Goal: Task Accomplishment & Management: Complete application form

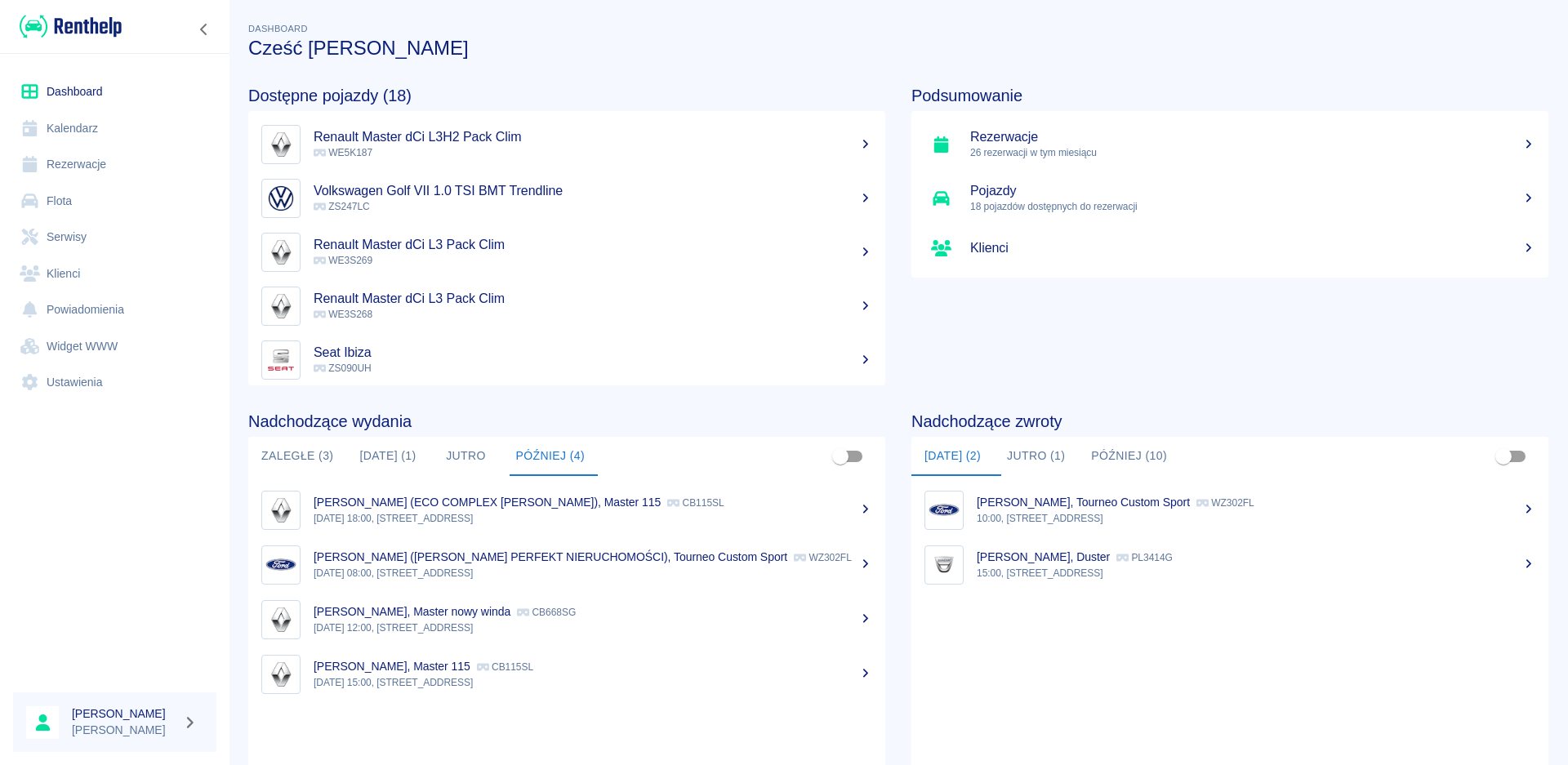
click at [407, 462] on button "[DATE] (1)" at bounding box center [387, 456] width 82 height 39
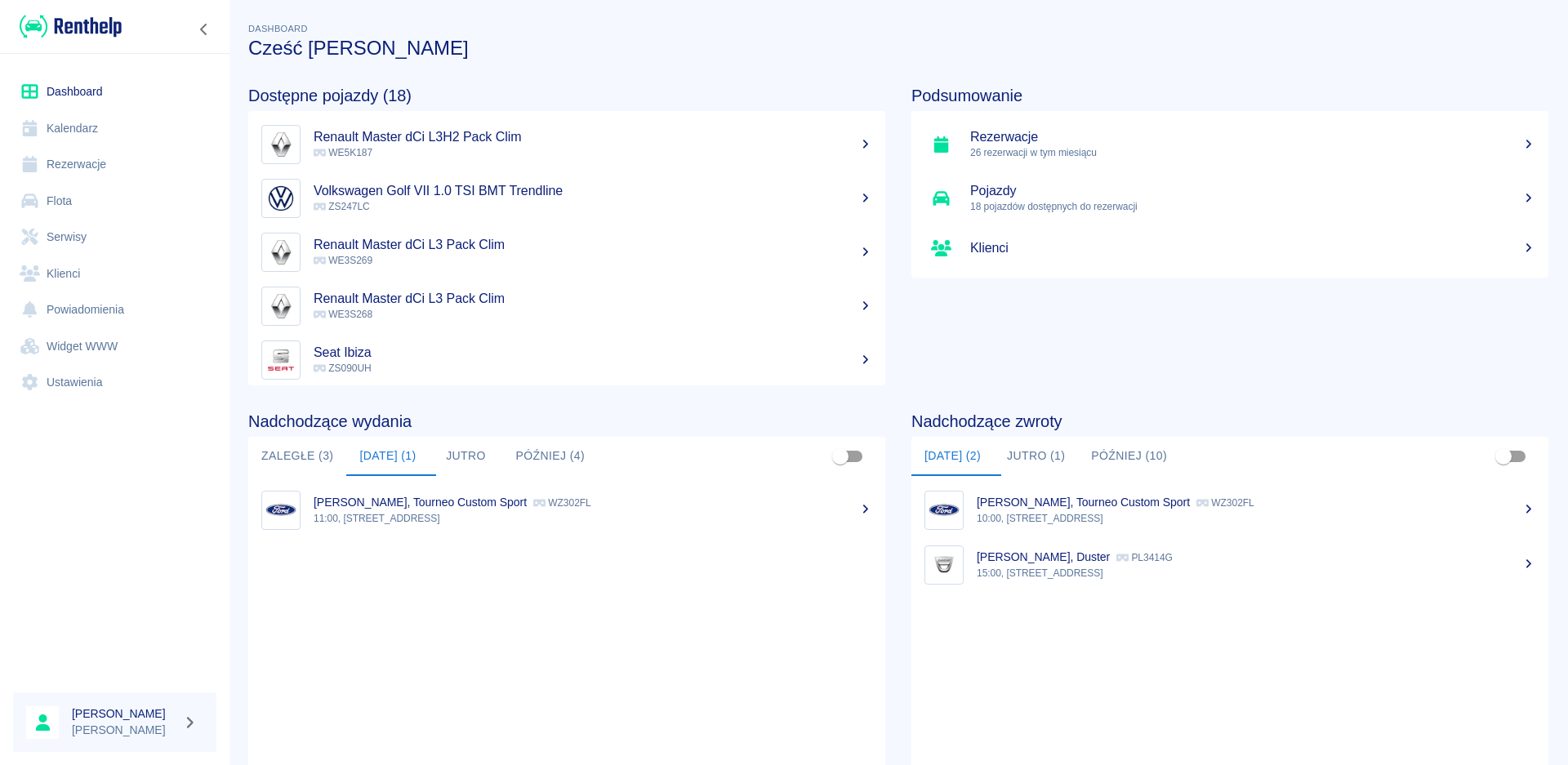
click at [471, 454] on button "Jutro" at bounding box center [466, 456] width 73 height 39
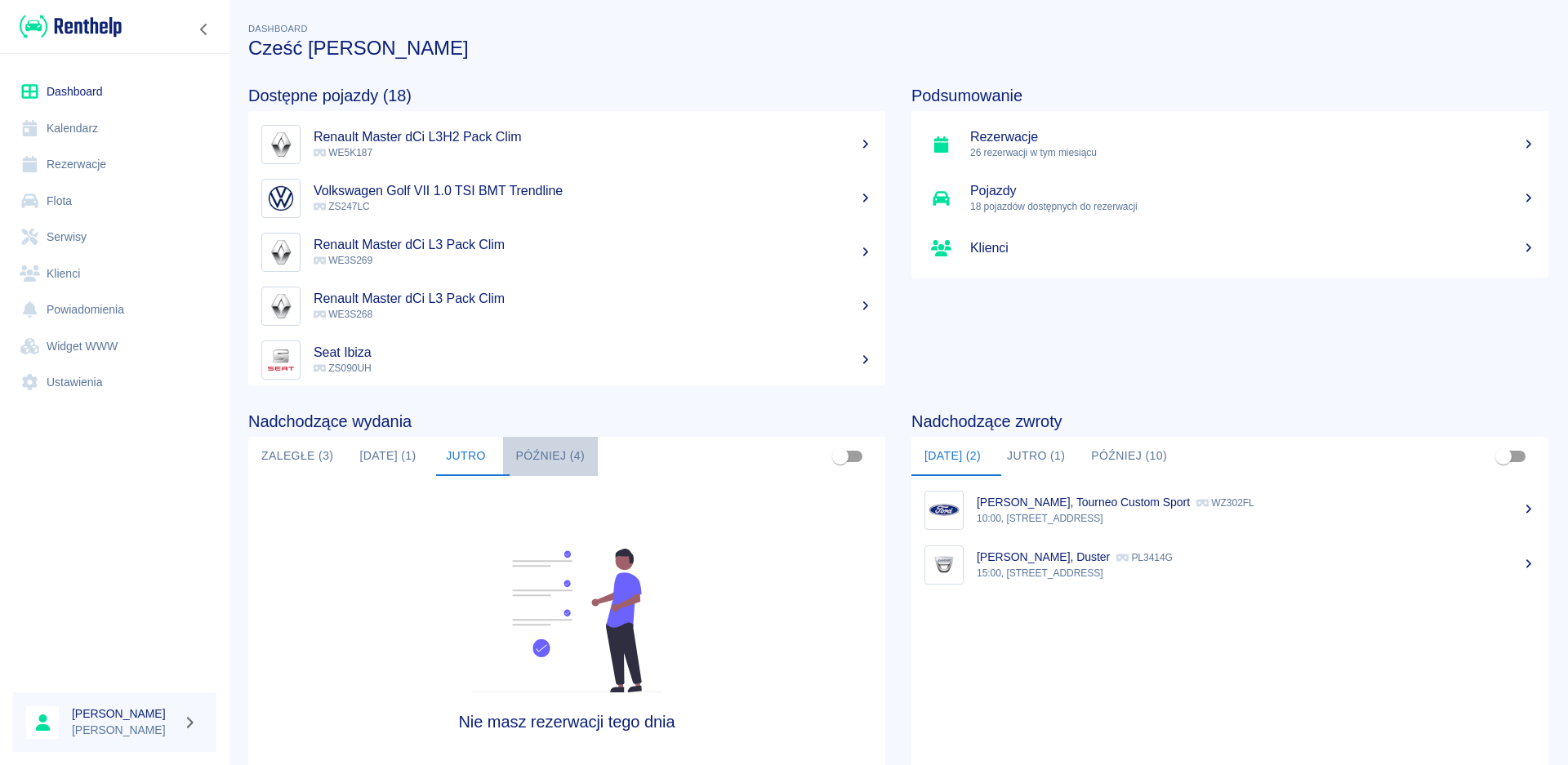
click at [559, 460] on button "Później (4)" at bounding box center [551, 456] width 96 height 39
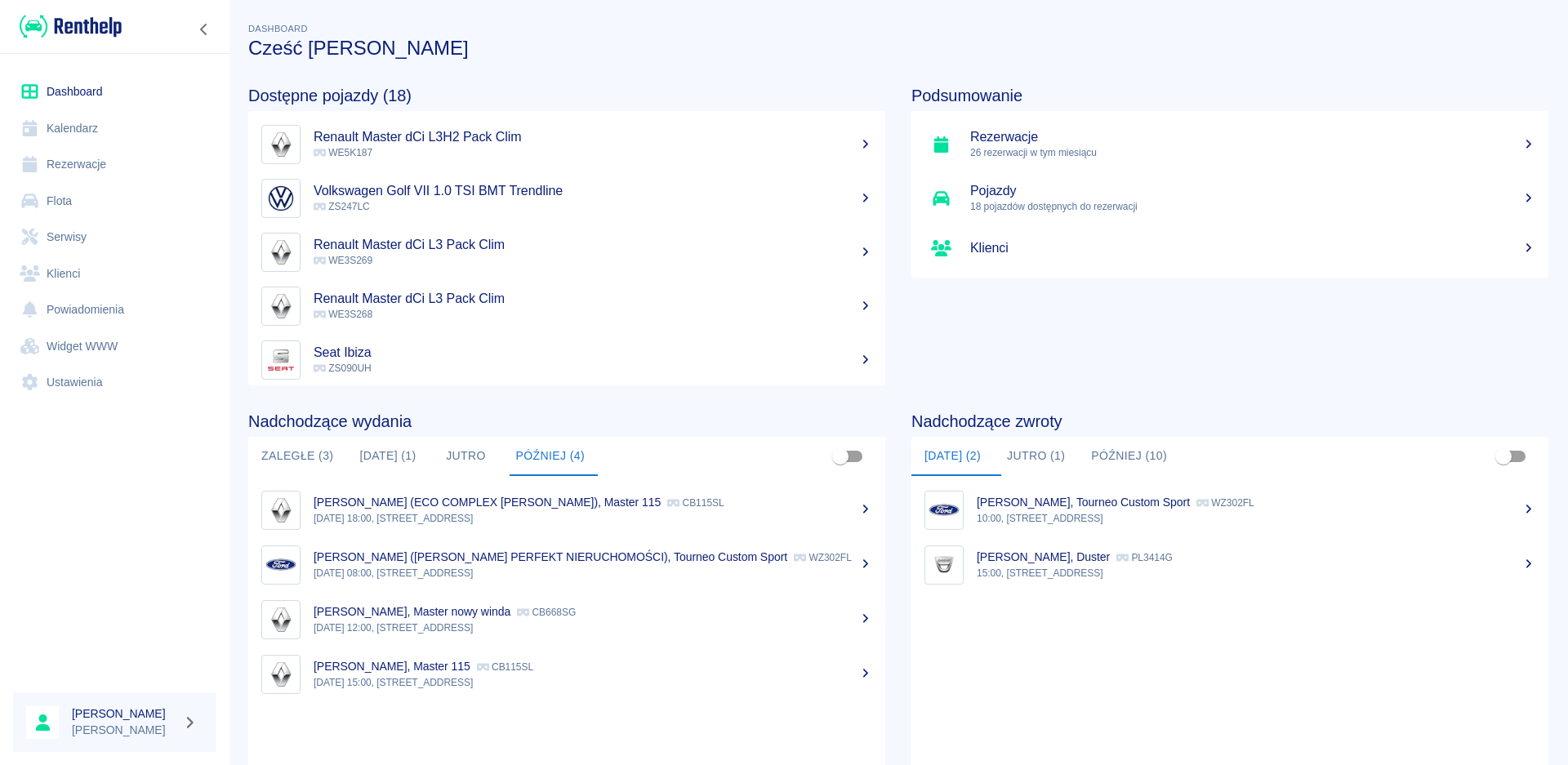
click at [1054, 145] on p "26 rezerwacji w tym miesiącu" at bounding box center [1253, 153] width 565 height 14
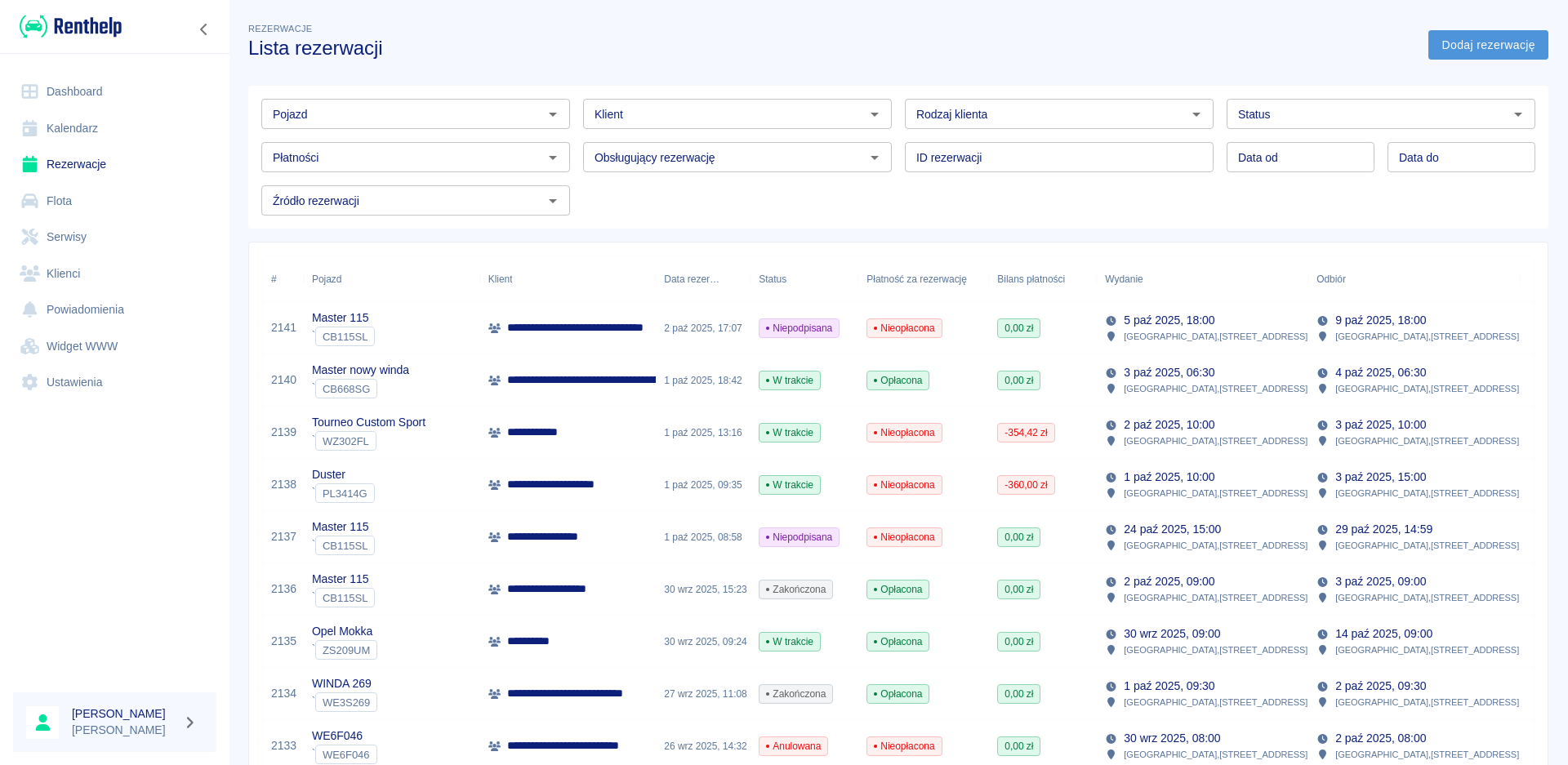
click at [1465, 46] on link "Dodaj rezerwację" at bounding box center [1488, 44] width 120 height 30
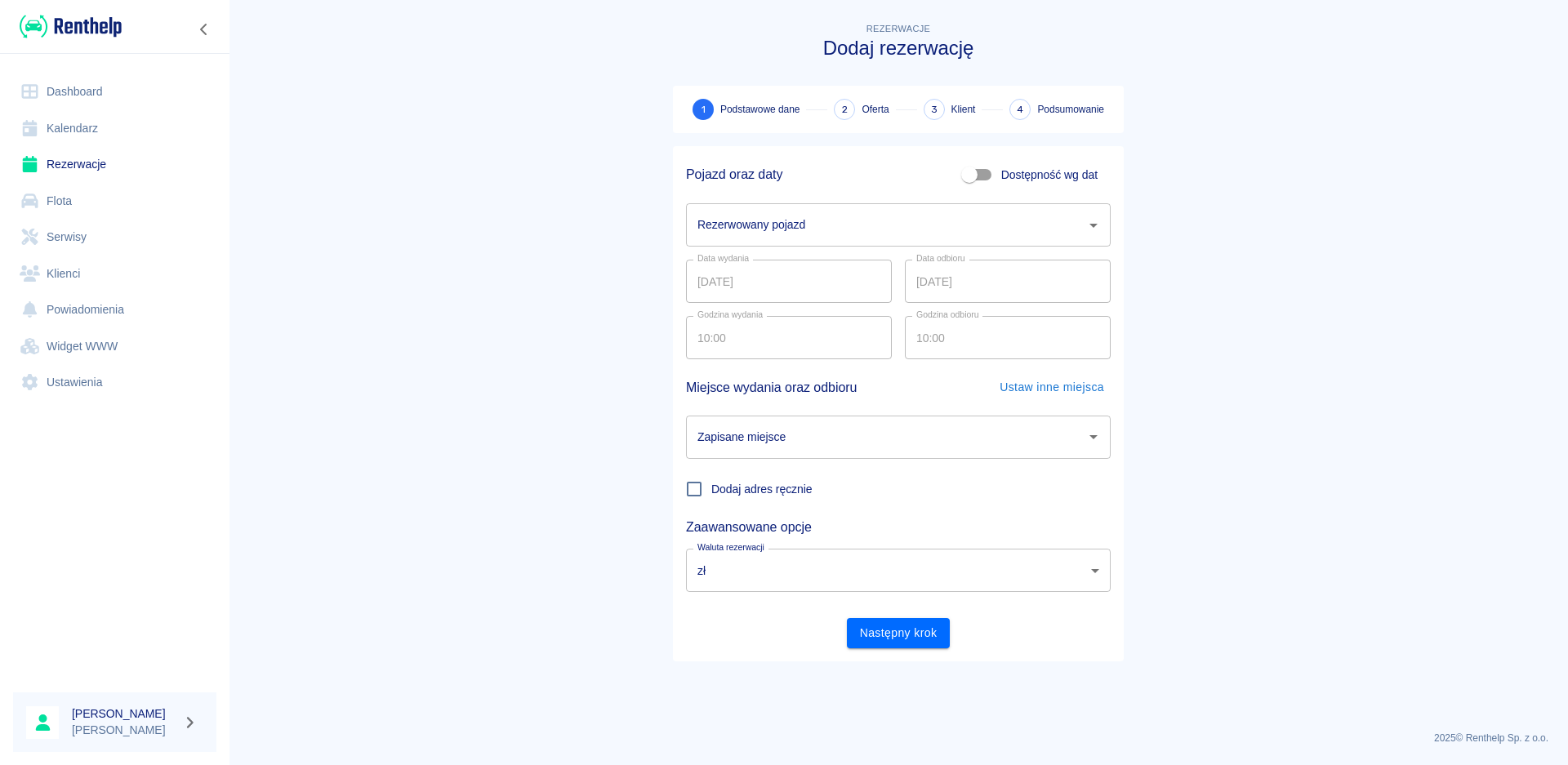
click at [1097, 223] on icon "Otwórz" at bounding box center [1094, 226] width 20 height 20
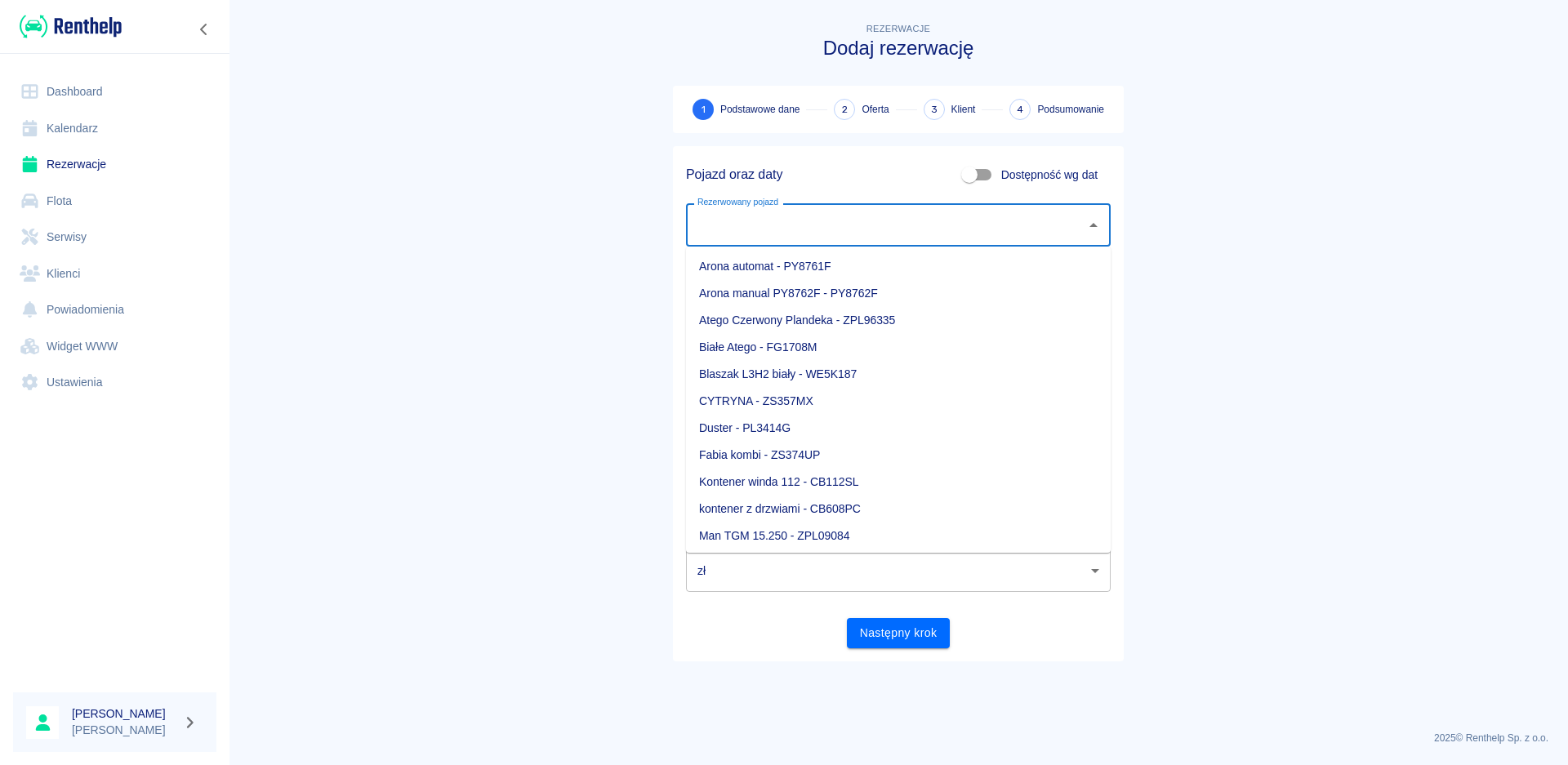
click at [827, 371] on li "Blaszak L3H2 biały - WE5K187" at bounding box center [899, 375] width 425 height 27
type input "Blaszak L3H2 biały - WE5K187"
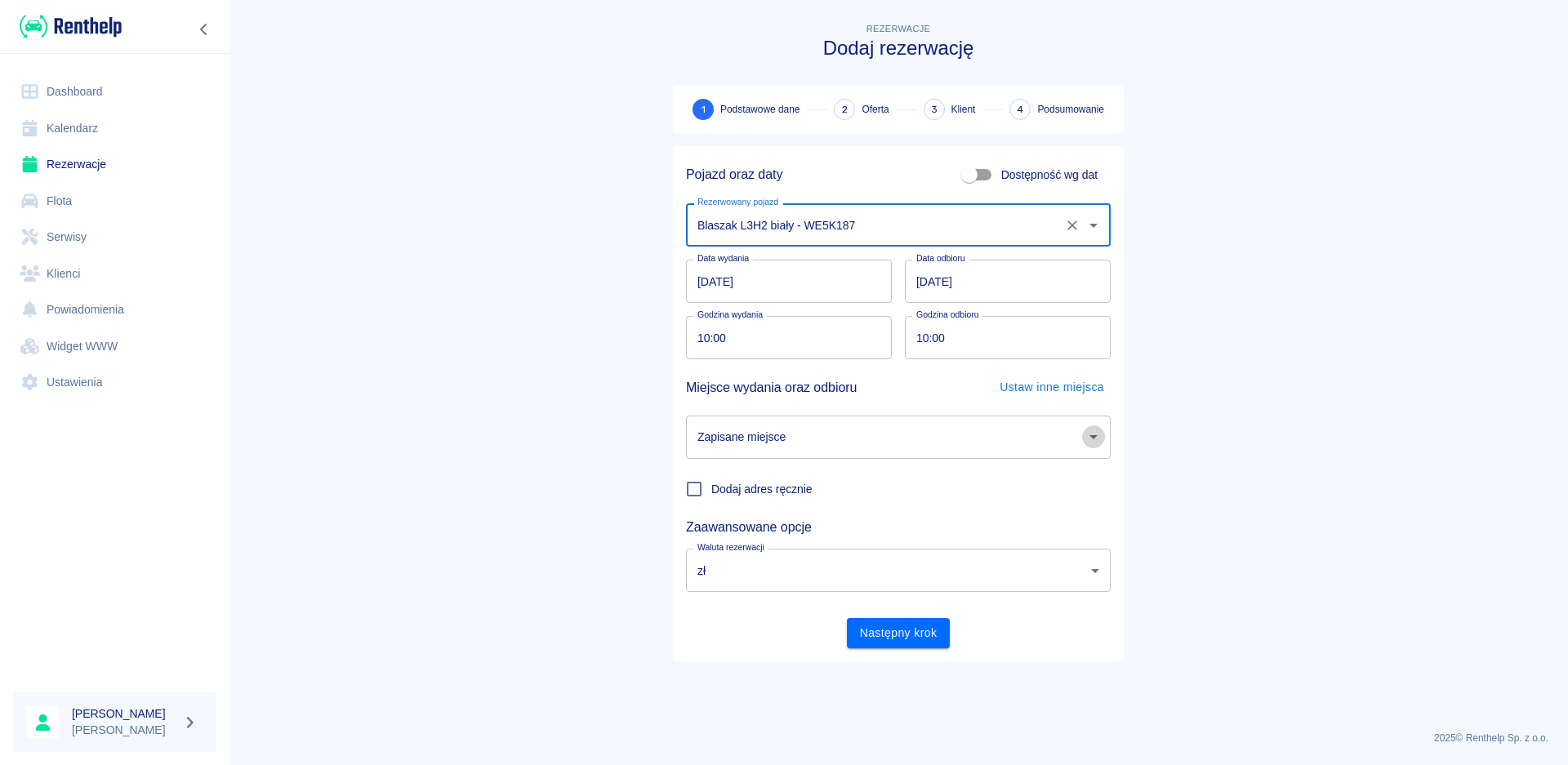
click at [1095, 437] on icon "Otwórz" at bounding box center [1093, 437] width 8 height 5
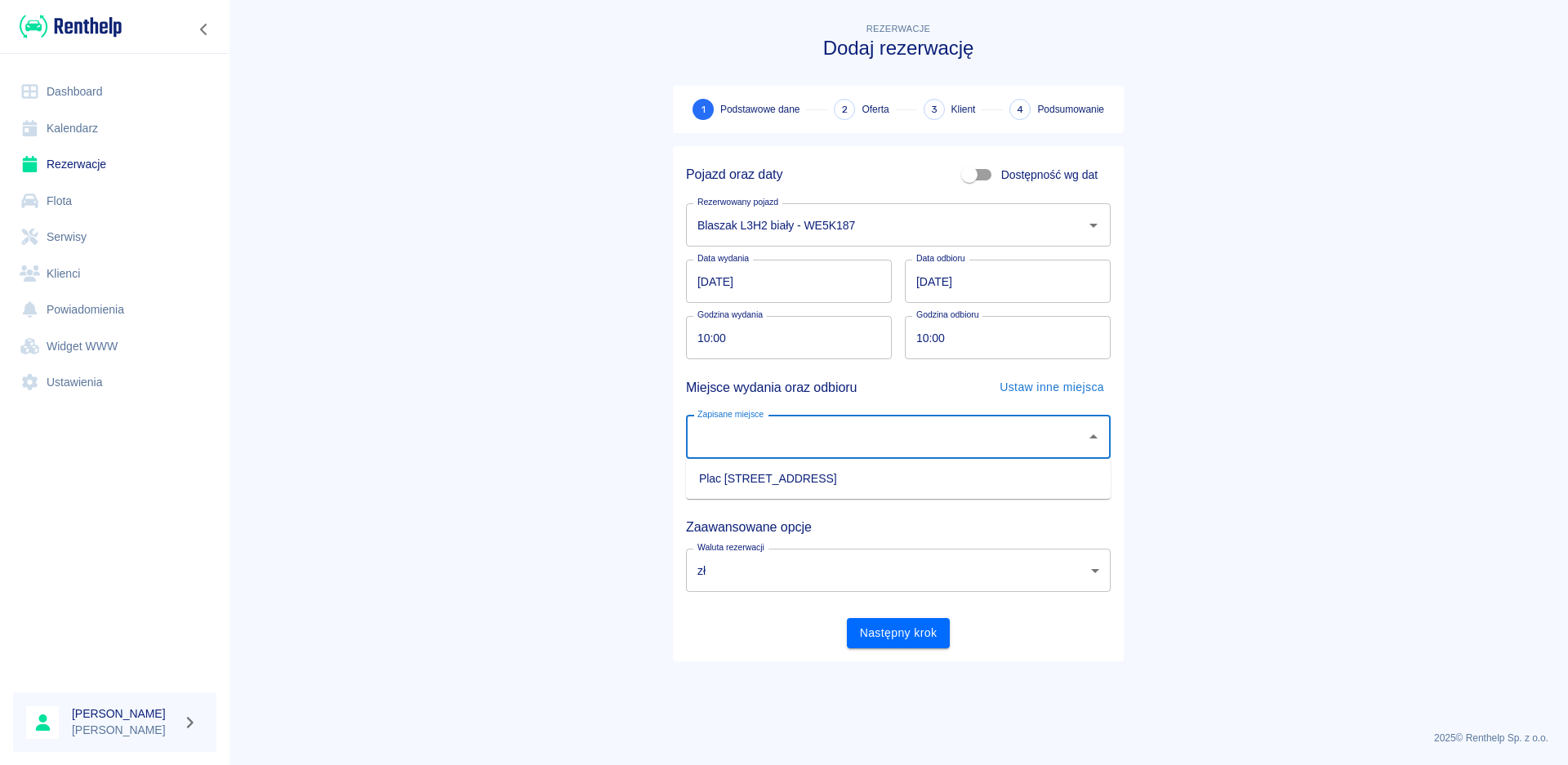
click at [835, 478] on li "Plac [STREET_ADDRESS]" at bounding box center [899, 479] width 425 height 27
type input "Plac [STREET_ADDRESS]"
click at [708, 285] on input "[DATE]" at bounding box center [789, 282] width 206 height 43
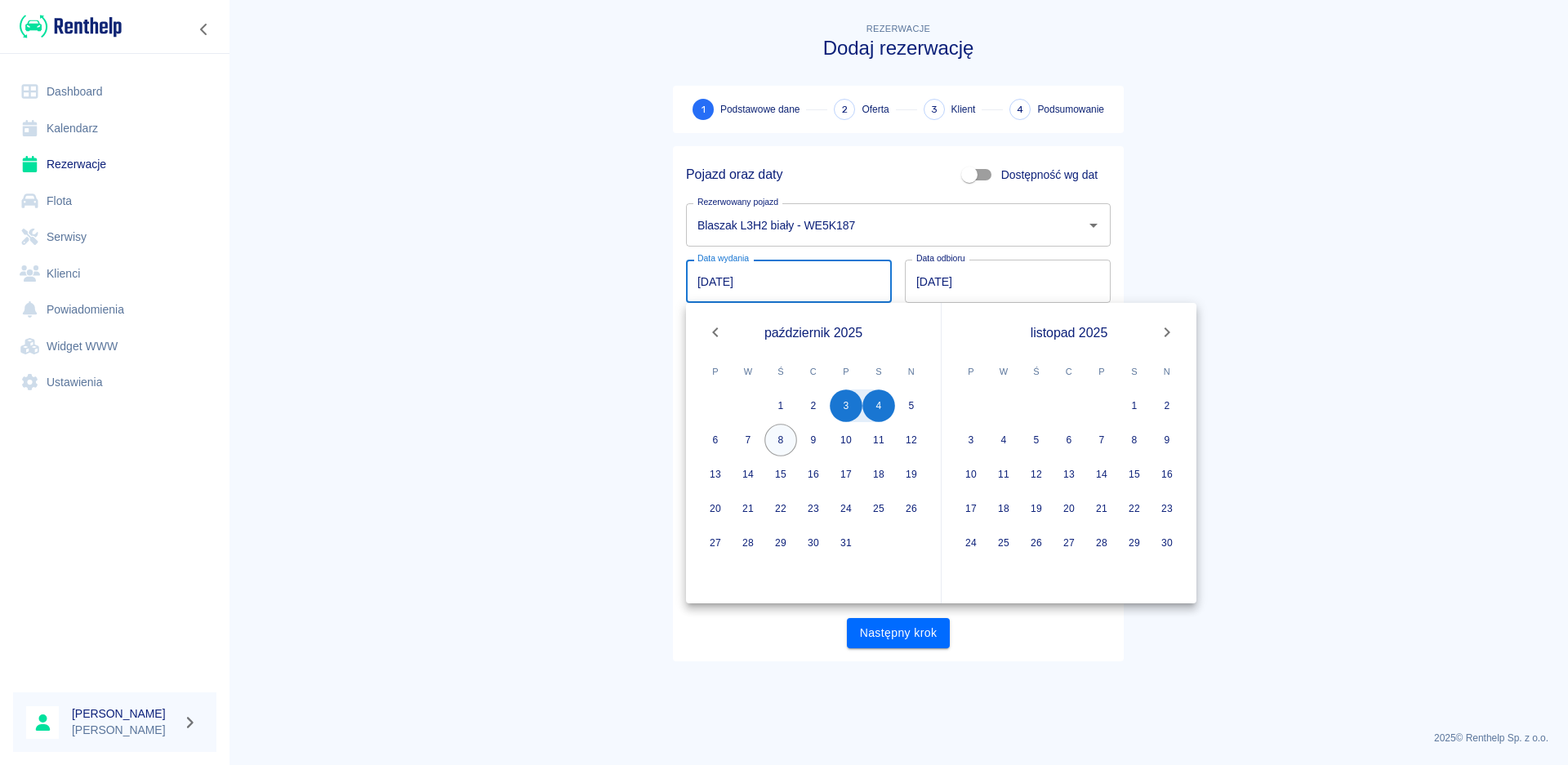
click at [790, 439] on button "8" at bounding box center [780, 440] width 33 height 33
type input "[DATE]"
type input "DD.MM.YYYY"
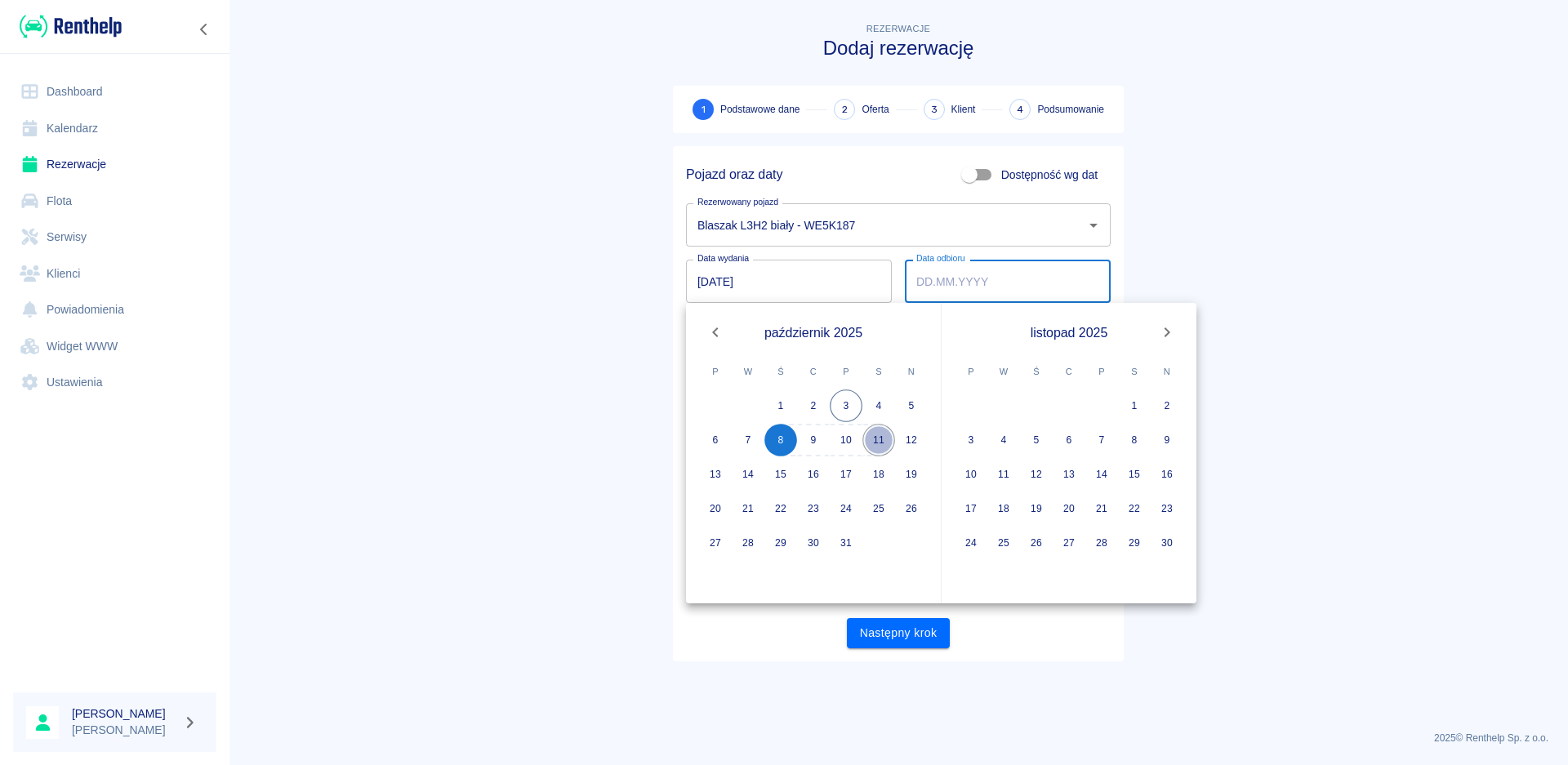
click at [873, 443] on button "11" at bounding box center [879, 440] width 33 height 33
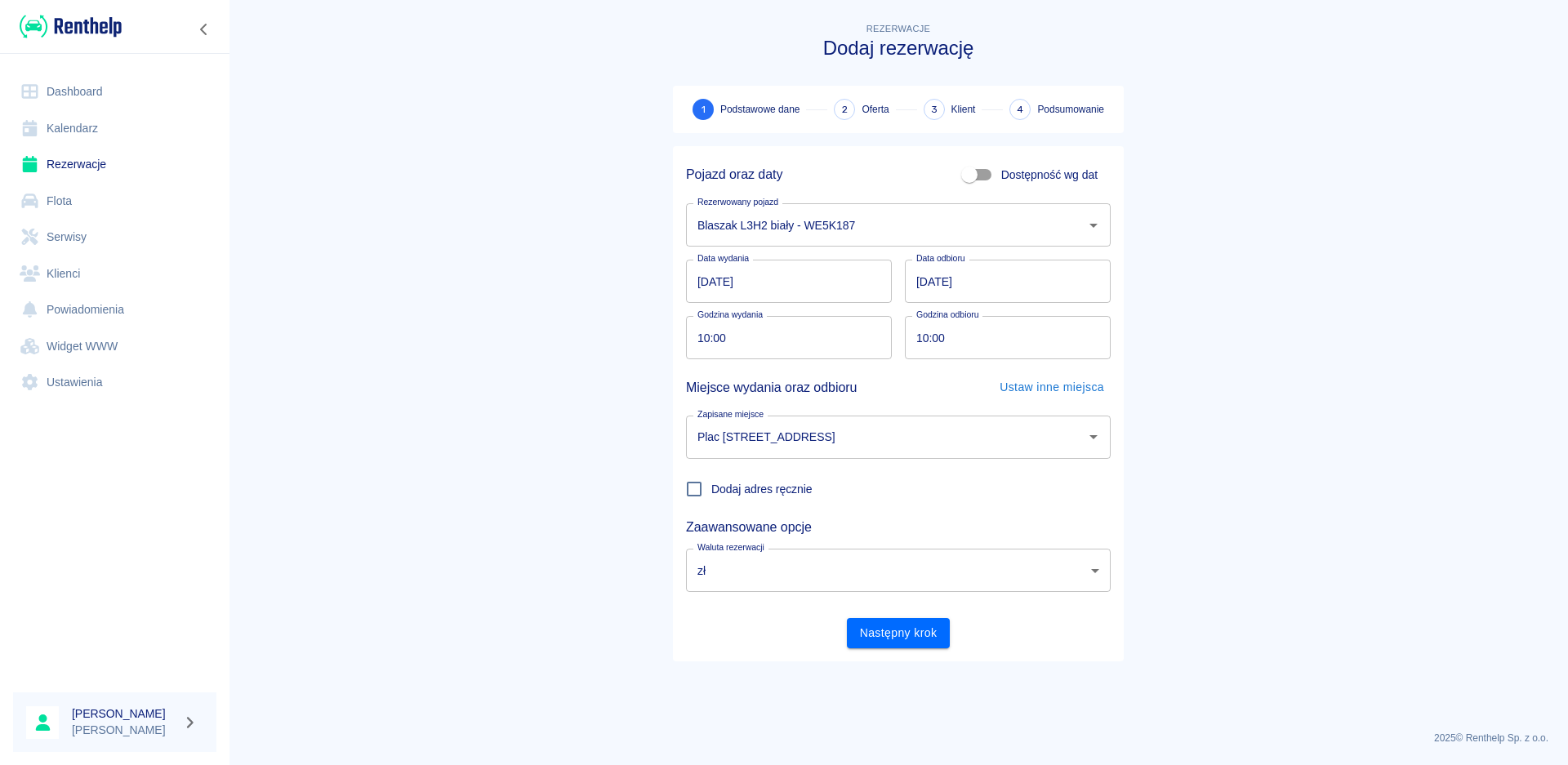
click at [930, 282] on input "[DATE]" at bounding box center [1008, 282] width 206 height 43
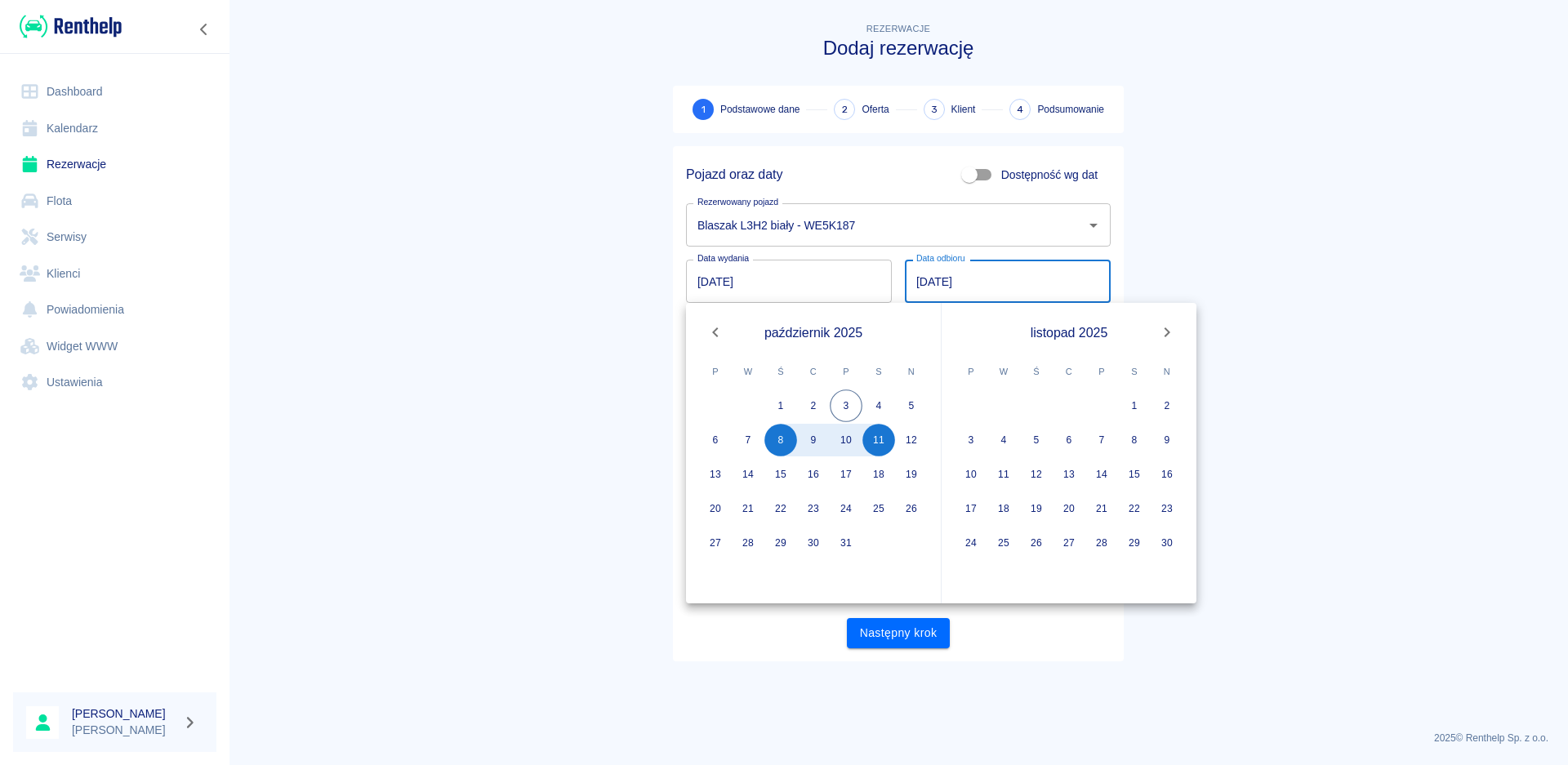
click at [919, 281] on input "[DATE]" at bounding box center [1008, 282] width 206 height 43
click at [811, 444] on button "9" at bounding box center [813, 440] width 33 height 33
type input "[DATE]"
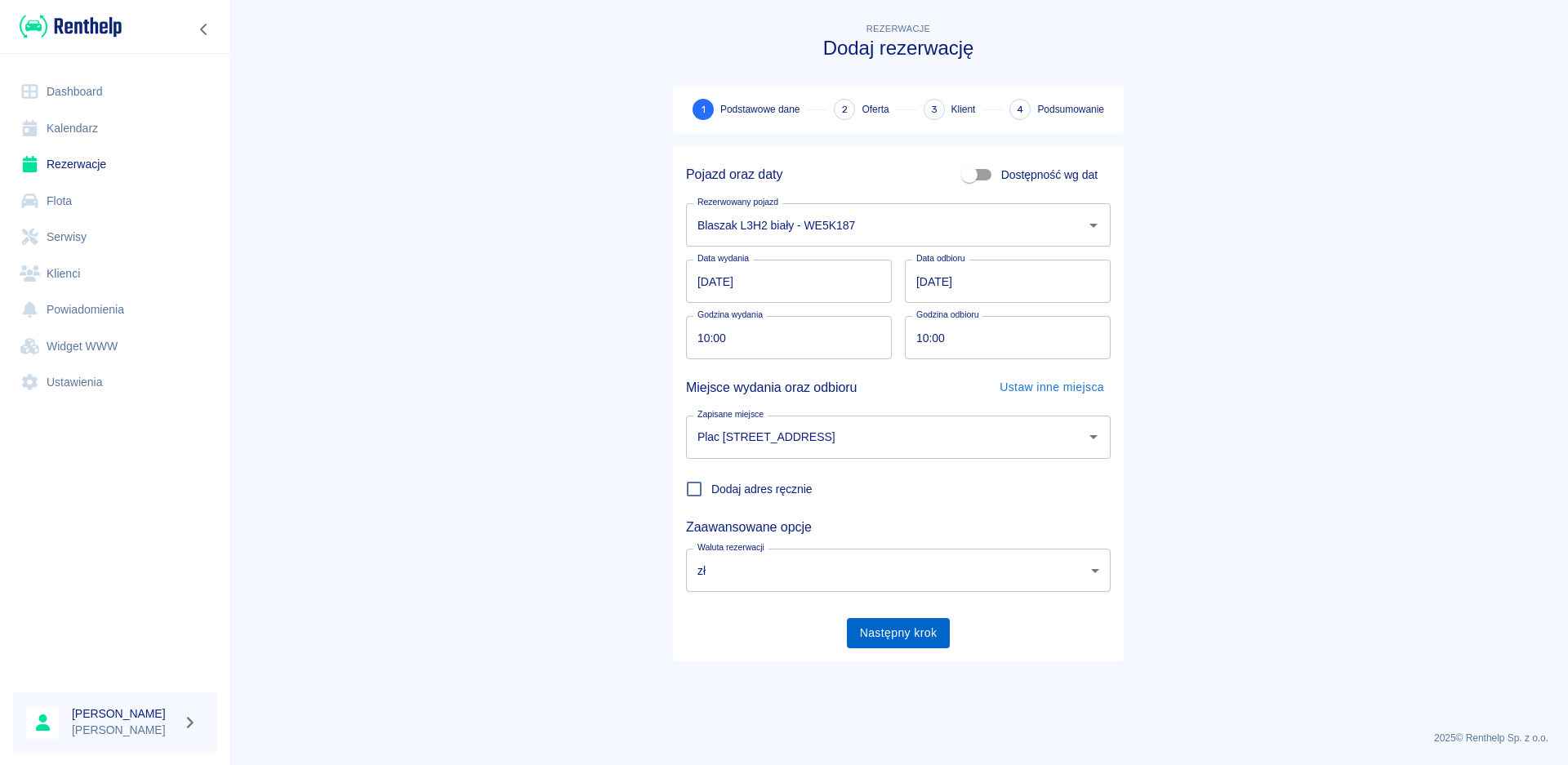
click at [900, 637] on button "Następny krok" at bounding box center [899, 632] width 104 height 30
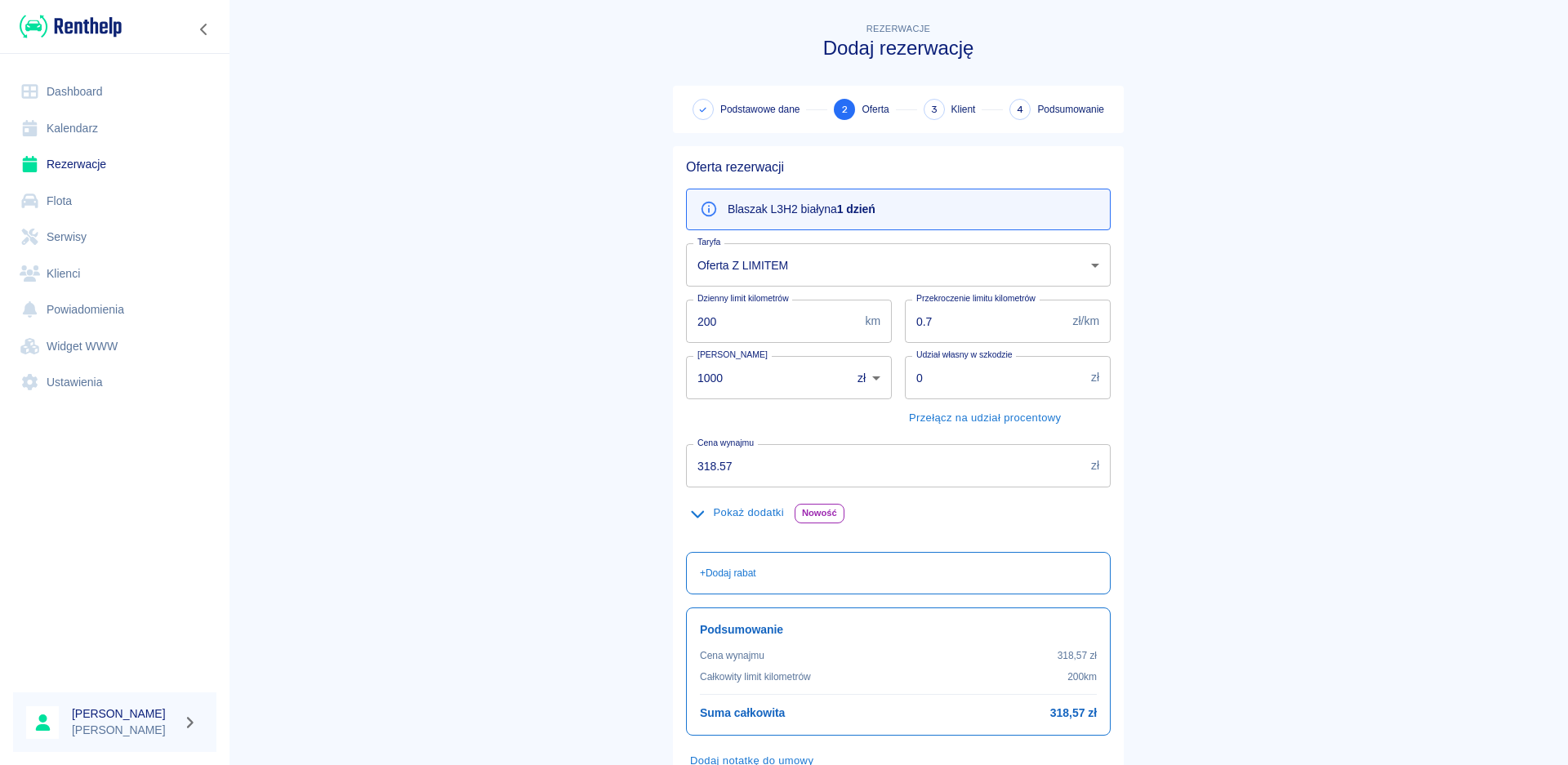
click at [1090, 267] on body "Używamy plików Cookies, by zapewnić Ci najlepsze możliwe doświadczenie. Aby dow…" at bounding box center [784, 382] width 1568 height 765
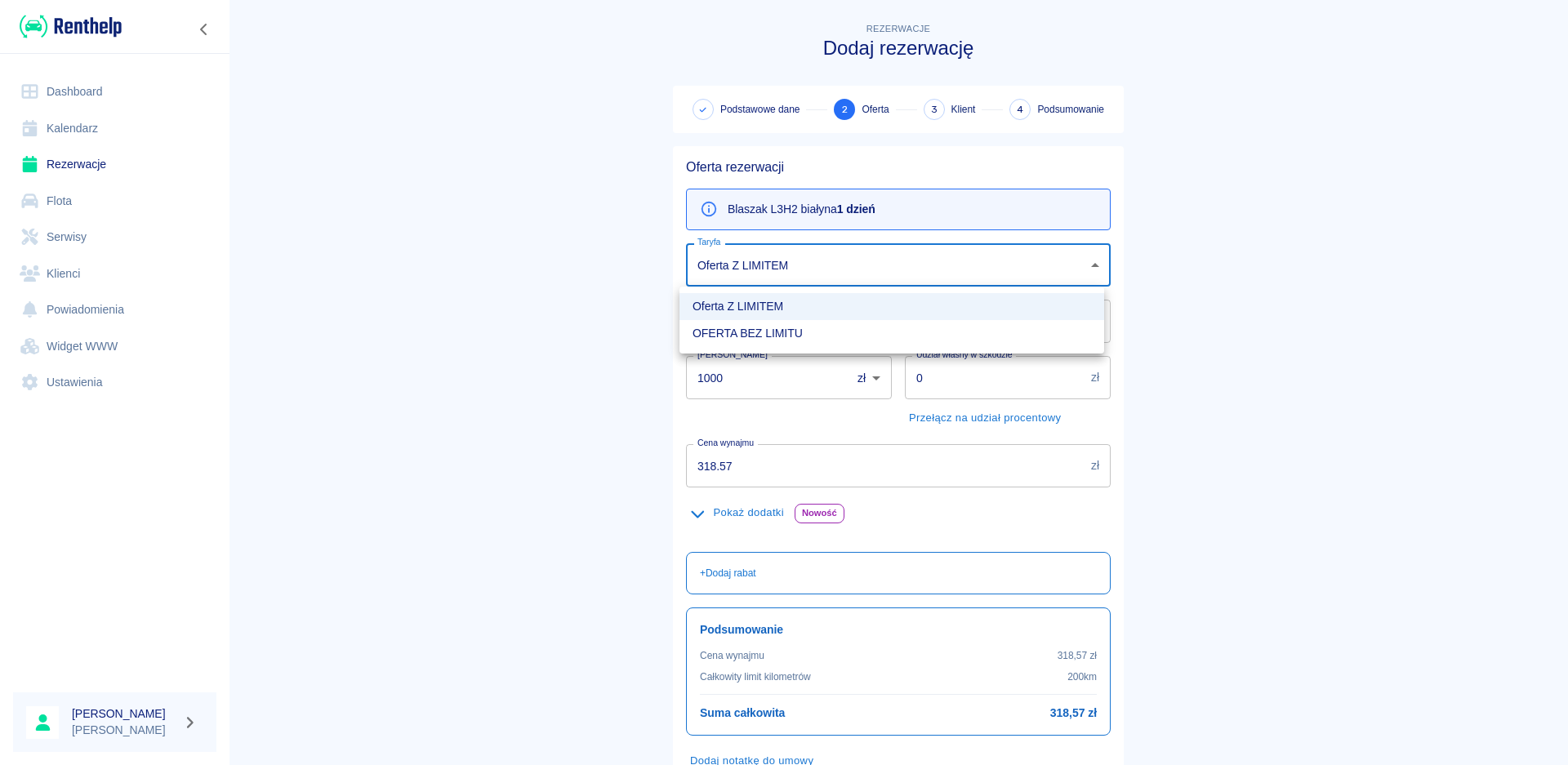
click at [882, 337] on li "OFERTA BEZ LIMITU" at bounding box center [891, 333] width 425 height 27
type input "d868000b-7224-4a9a-a536-d97523091127"
type input "9999"
type input "0"
type input "380.07"
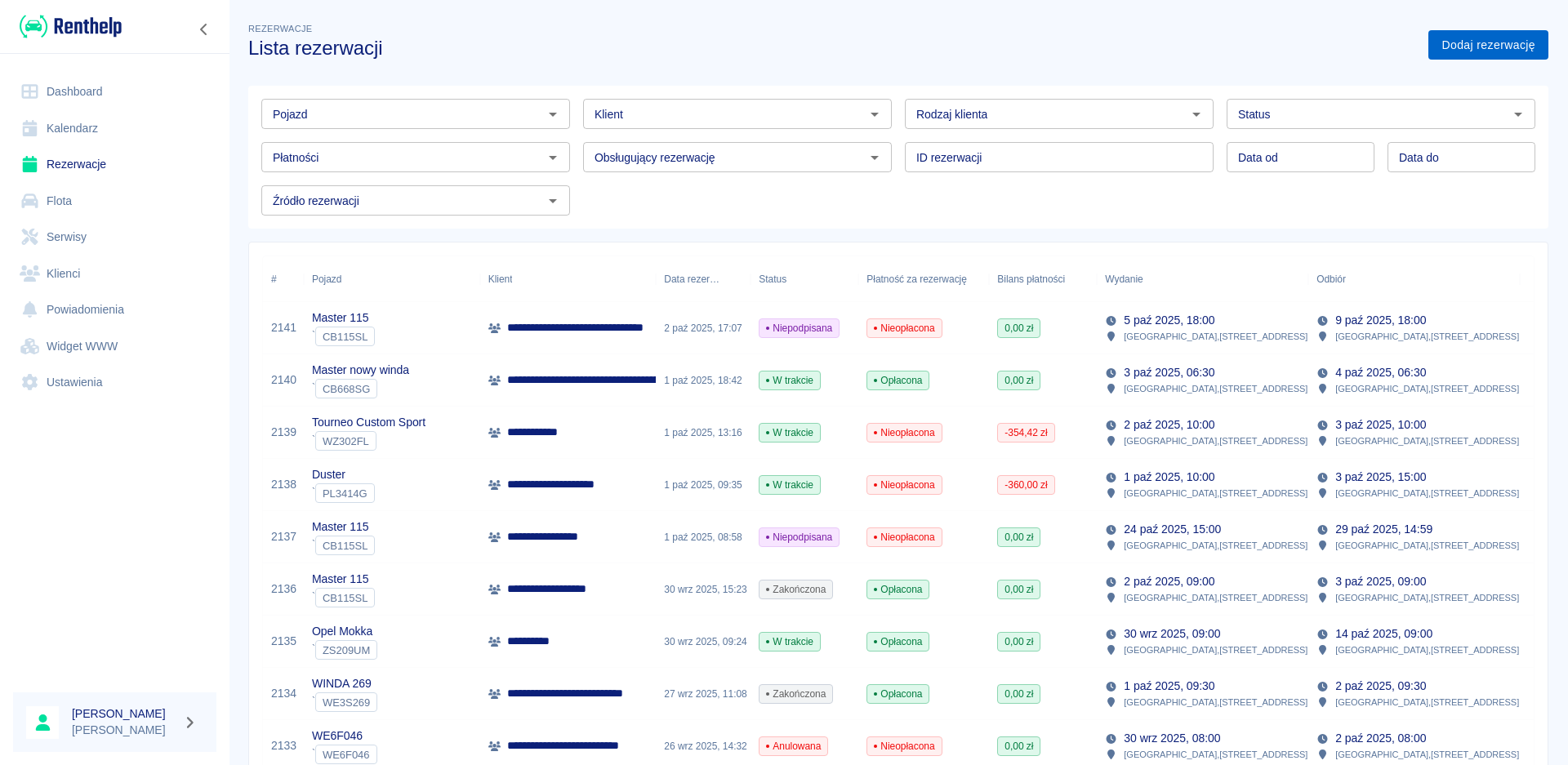
click at [1465, 45] on link "Dodaj rezerwację" at bounding box center [1488, 44] width 120 height 30
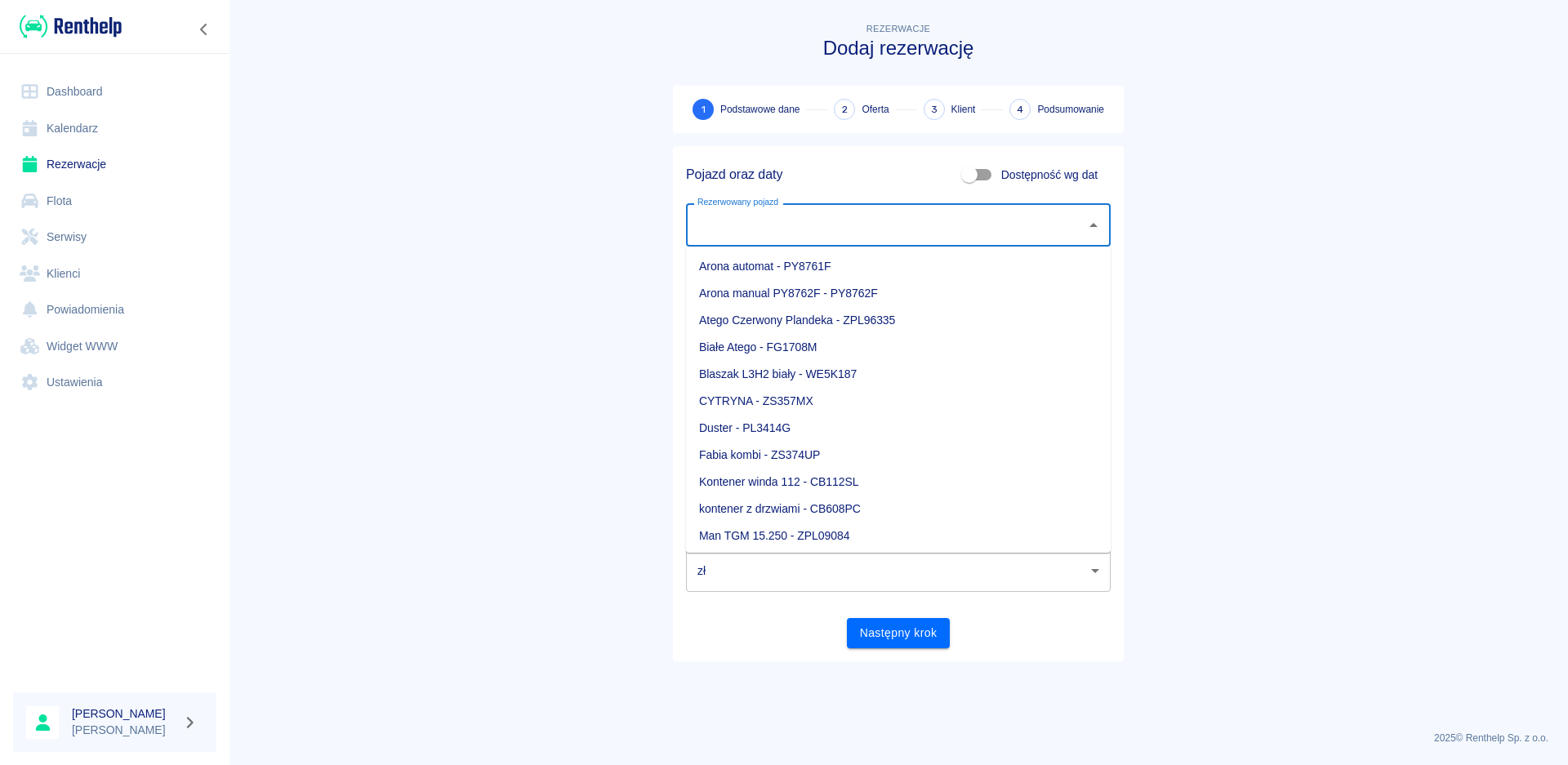
click at [1079, 229] on div "Rezerwowany pojazd" at bounding box center [899, 225] width 425 height 43
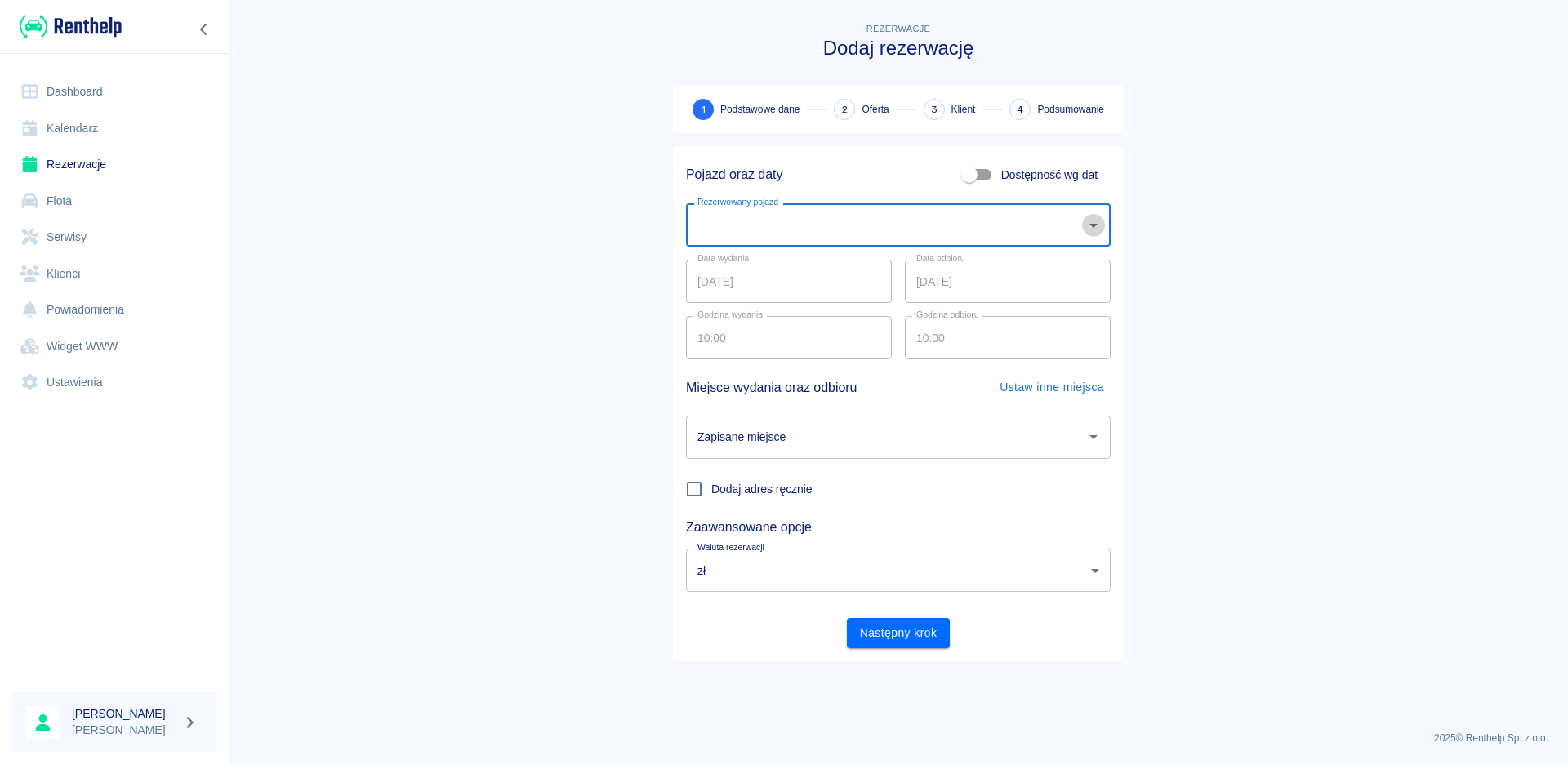
click at [1097, 226] on icon "Otwórz" at bounding box center [1094, 226] width 20 height 20
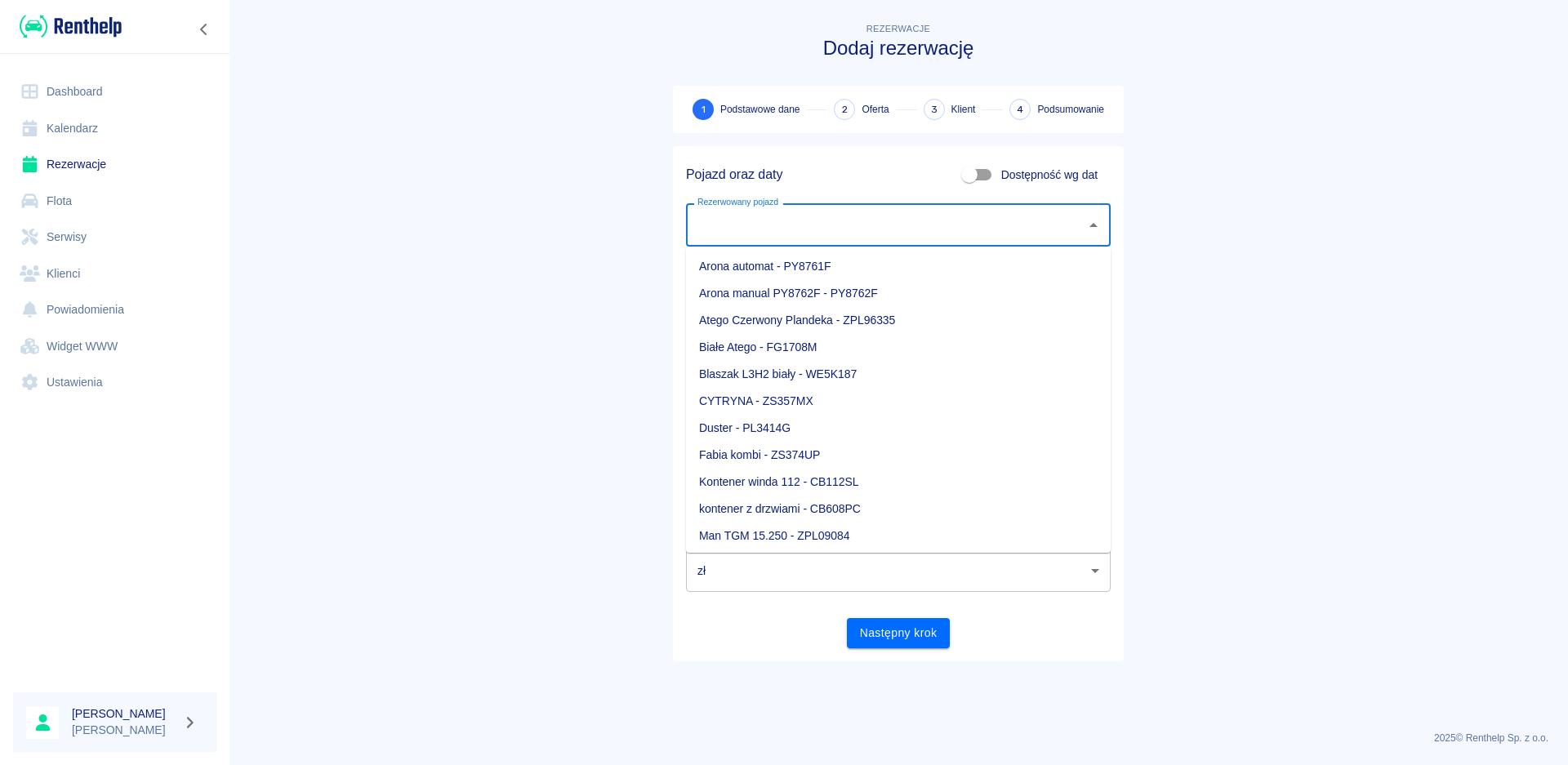
click at [851, 378] on li "Blaszak L3H2 biały - WE5K187" at bounding box center [899, 375] width 425 height 27
type input "Blaszak L3H2 biały - WE5K187"
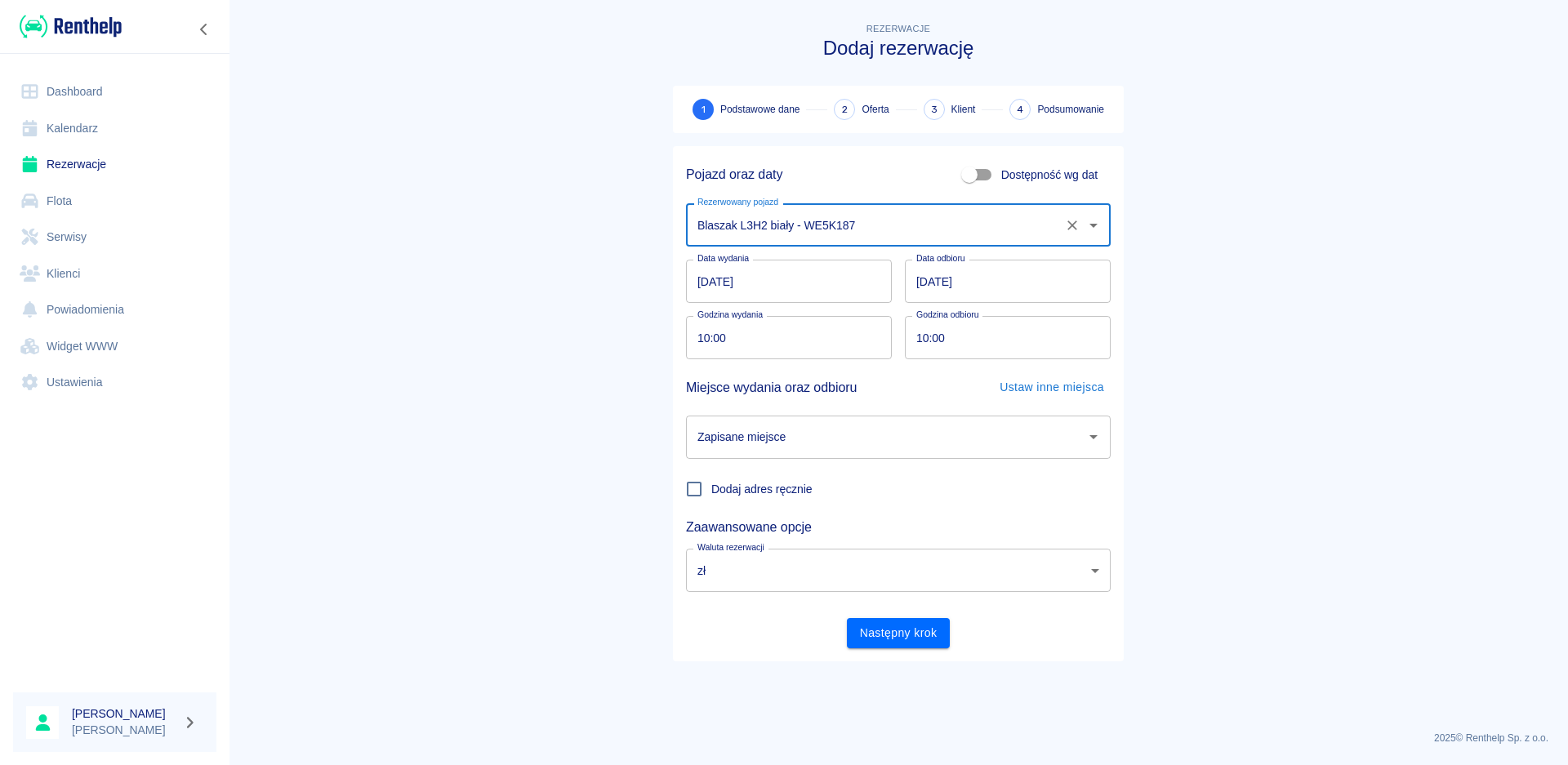
click at [705, 277] on input "[DATE]" at bounding box center [789, 282] width 206 height 43
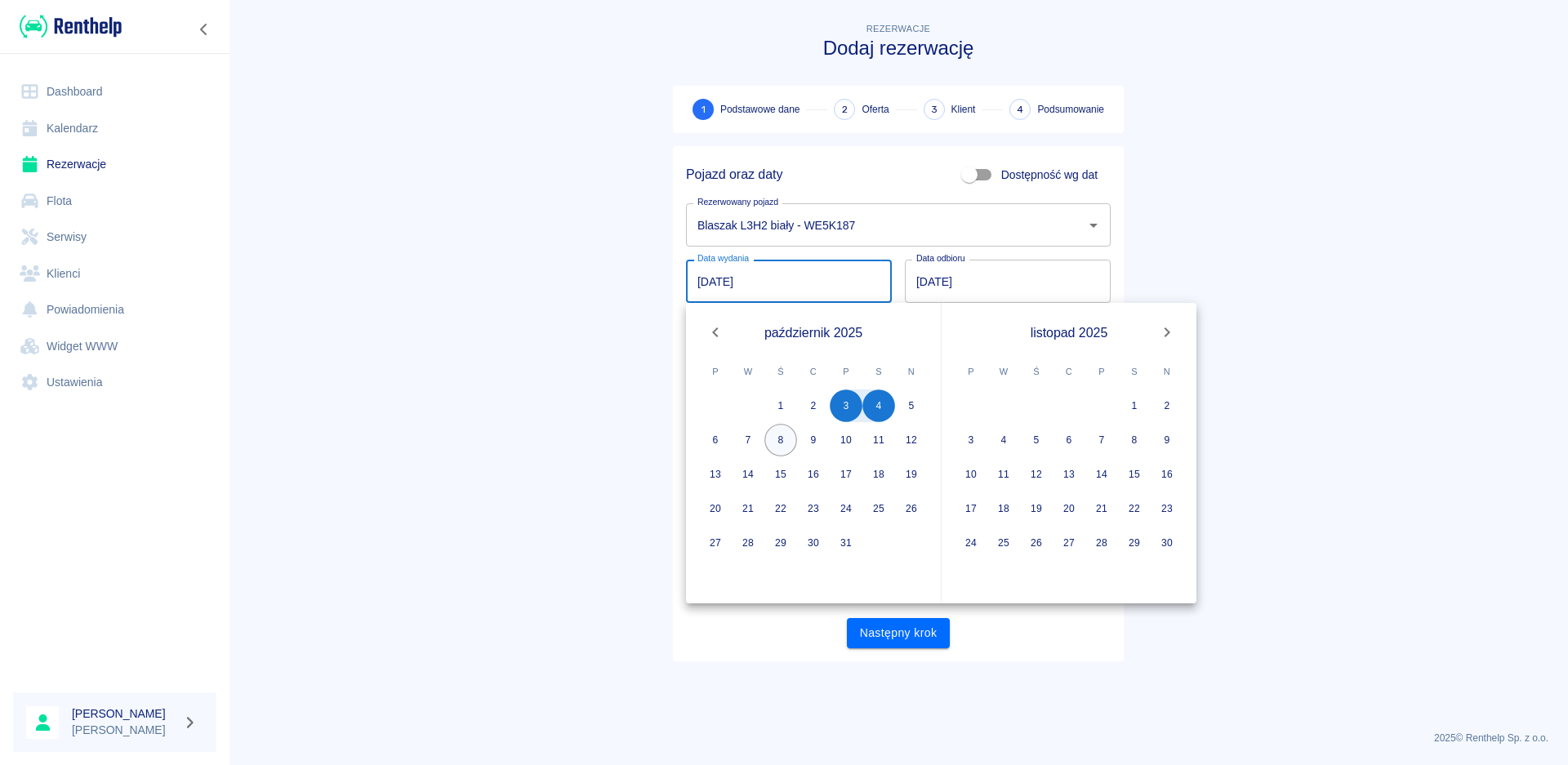
click at [781, 439] on button "8" at bounding box center [780, 440] width 33 height 33
type input "[DATE]"
type input "DD.MM.YYYY"
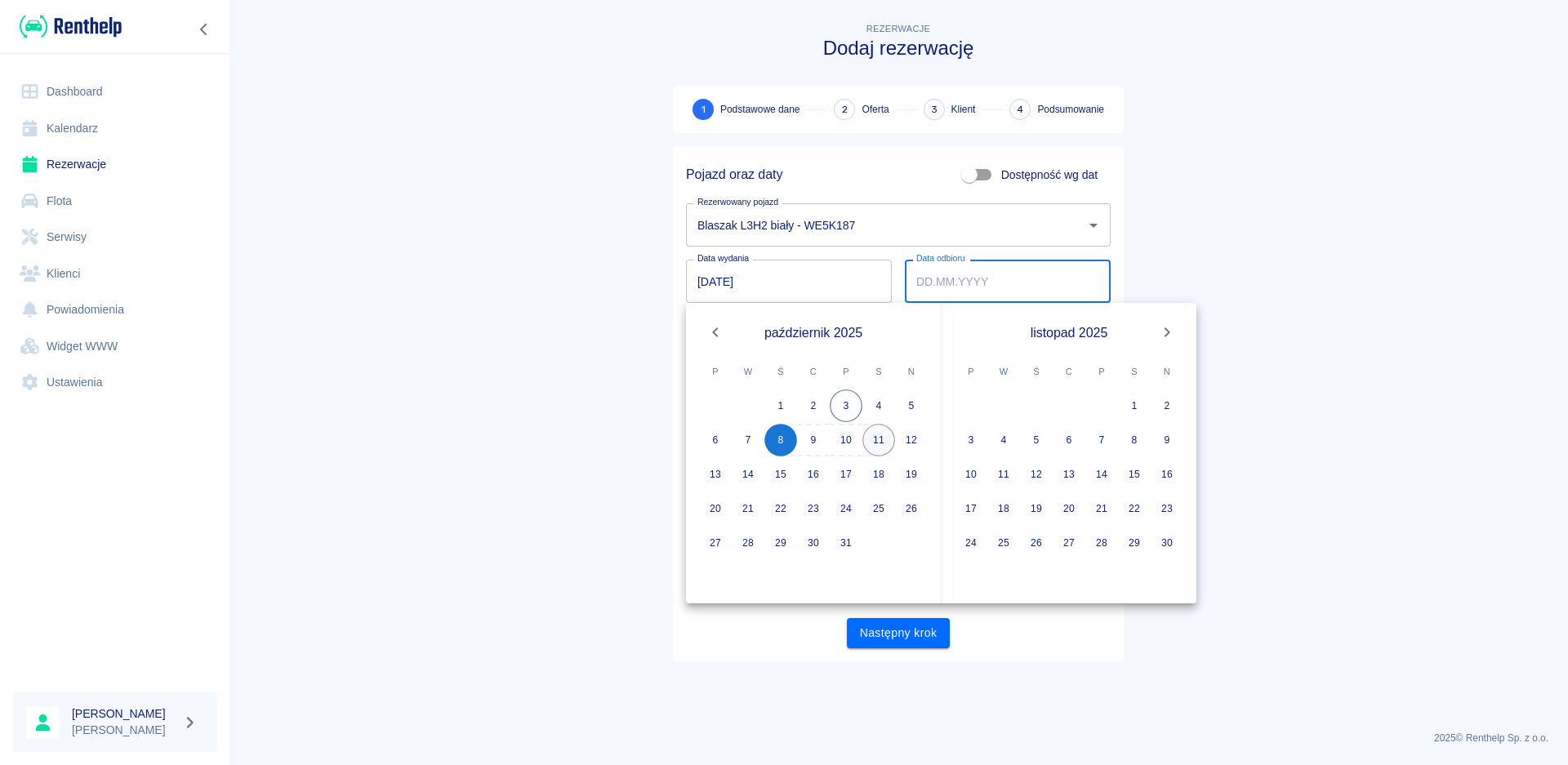
click at [879, 435] on button "11" at bounding box center [879, 440] width 33 height 33
type input "[DATE]"
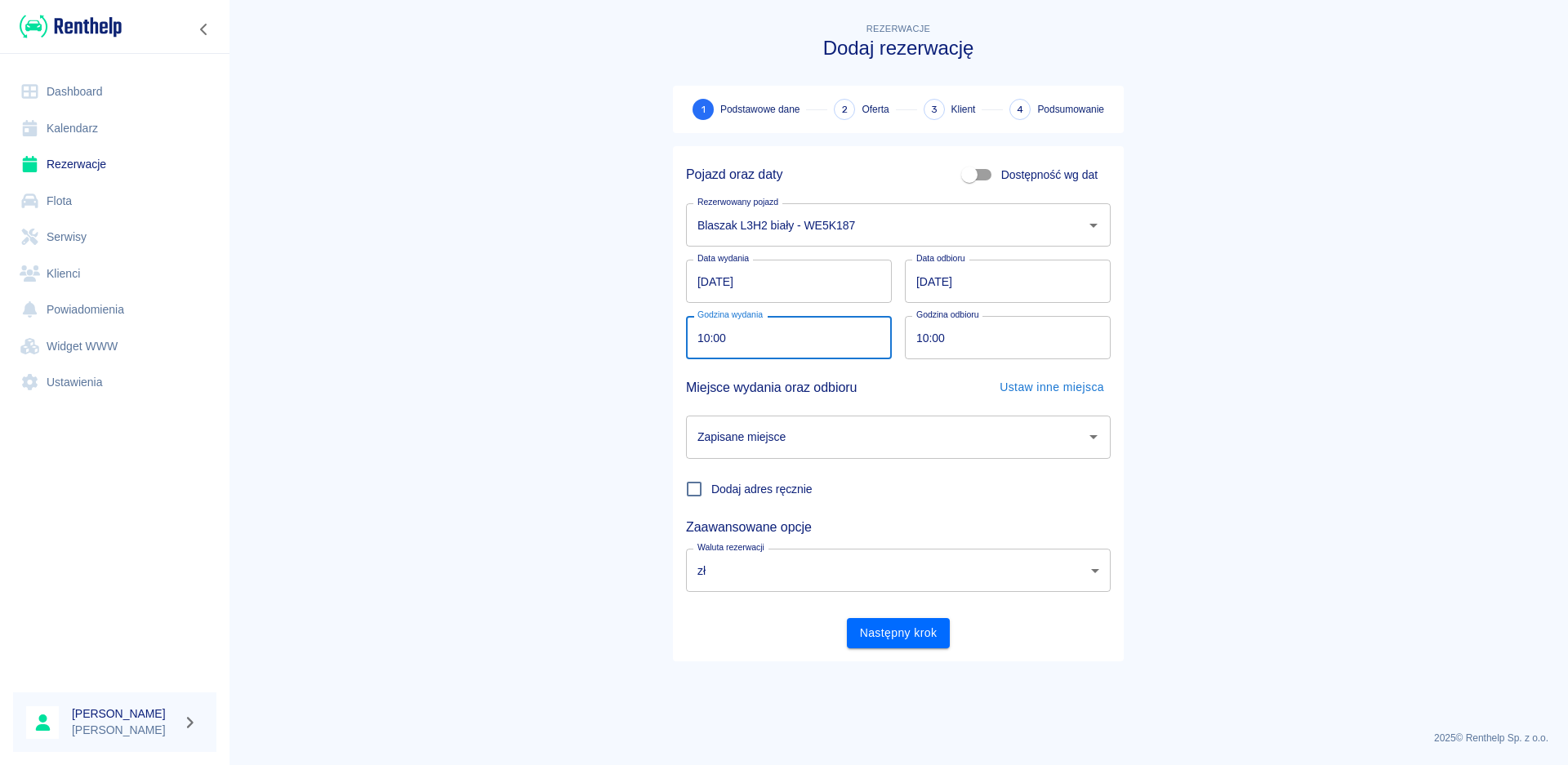
click at [708, 337] on input "10:00" at bounding box center [783, 338] width 194 height 43
type input "09:00"
click at [922, 338] on input "10:00" at bounding box center [1002, 338] width 194 height 43
type input "09:00"
click at [930, 379] on div "Miejsce wydania oraz odbioru Ustaw inne miejsca" at bounding box center [899, 387] width 425 height 30
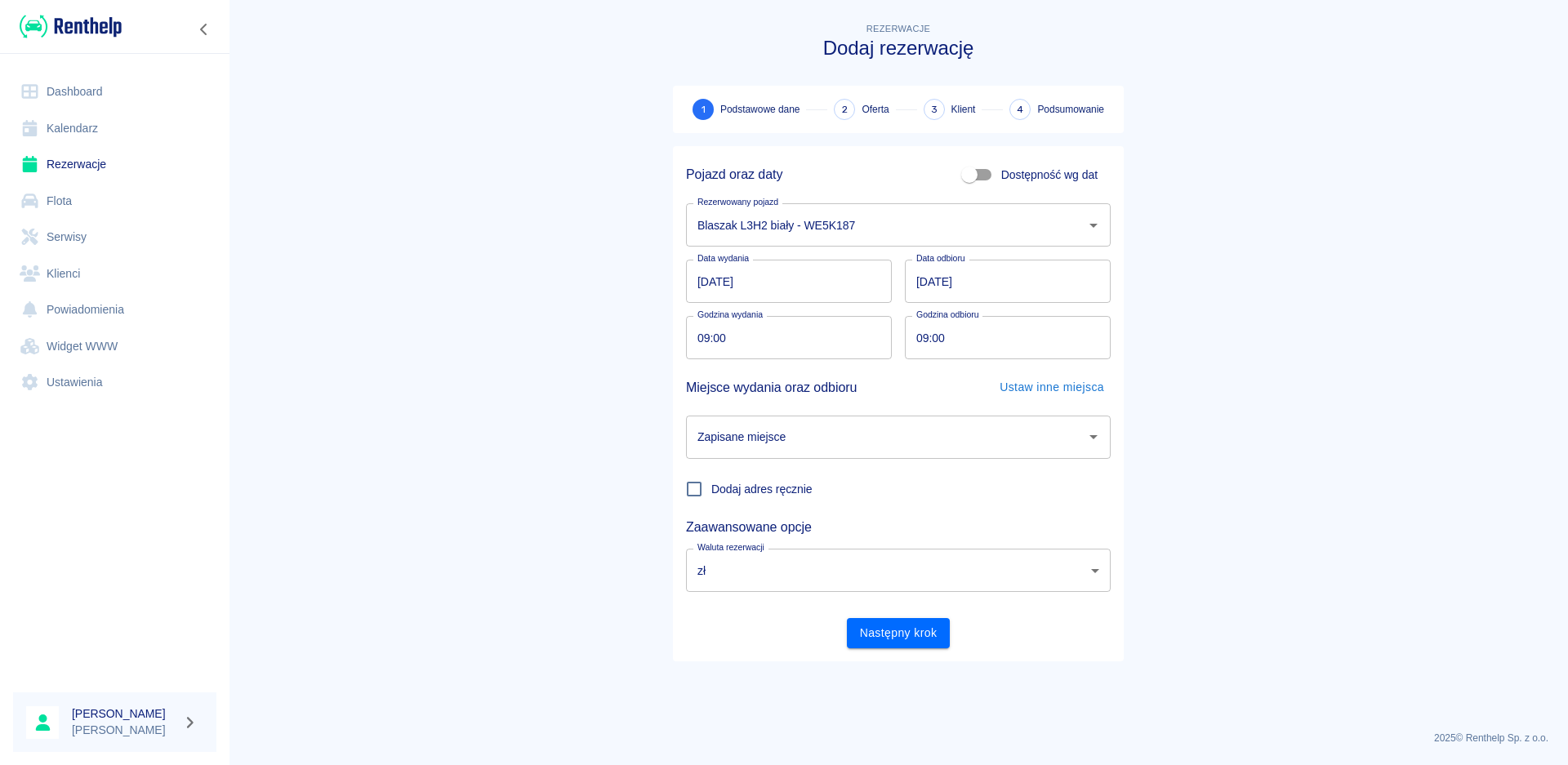
click at [1087, 437] on icon "Otwórz" at bounding box center [1094, 437] width 20 height 20
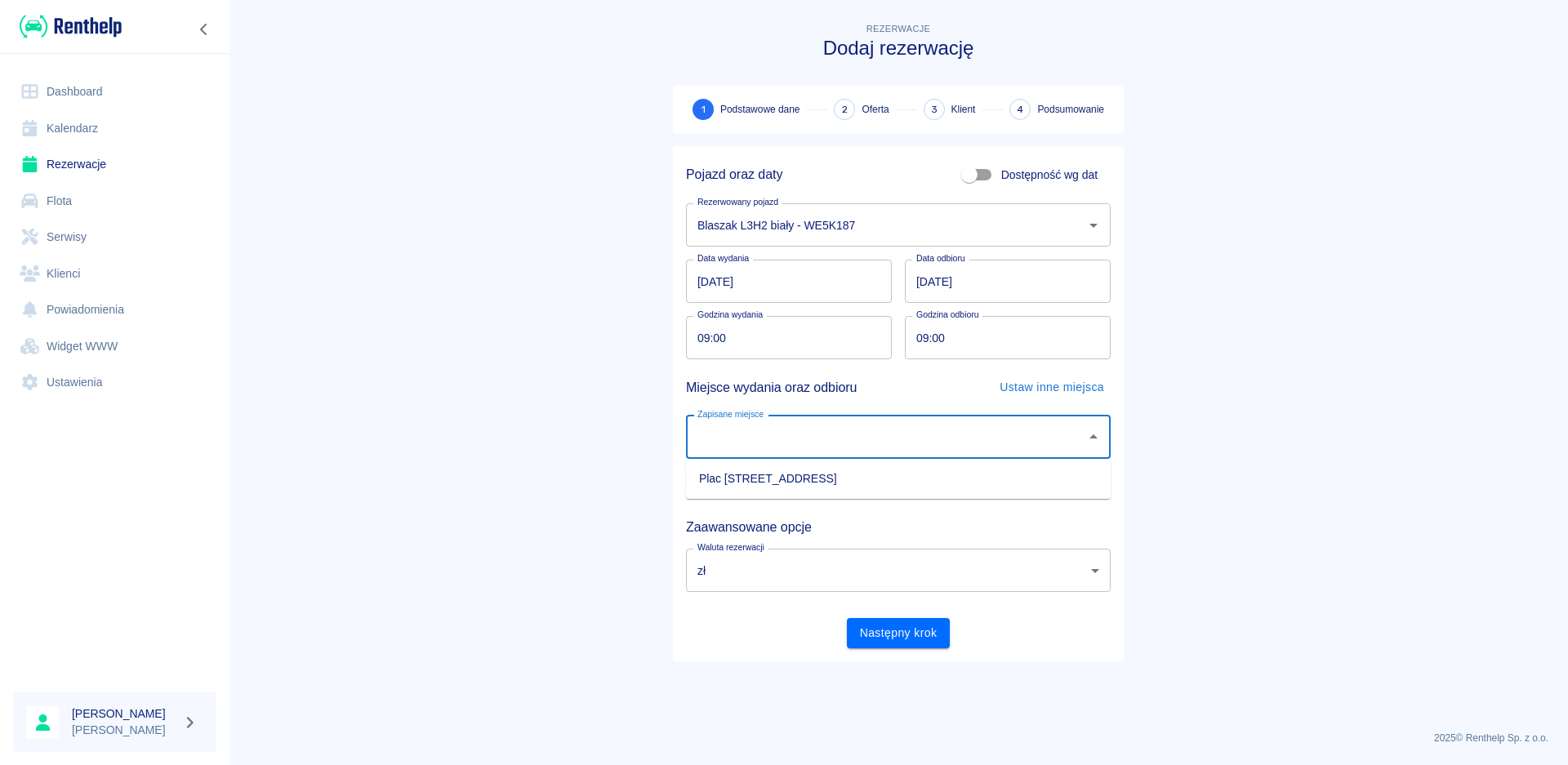
click at [924, 465] on li "Plac [STREET_ADDRESS]" at bounding box center [899, 479] width 425 height 27
type input "Plac [STREET_ADDRESS]"
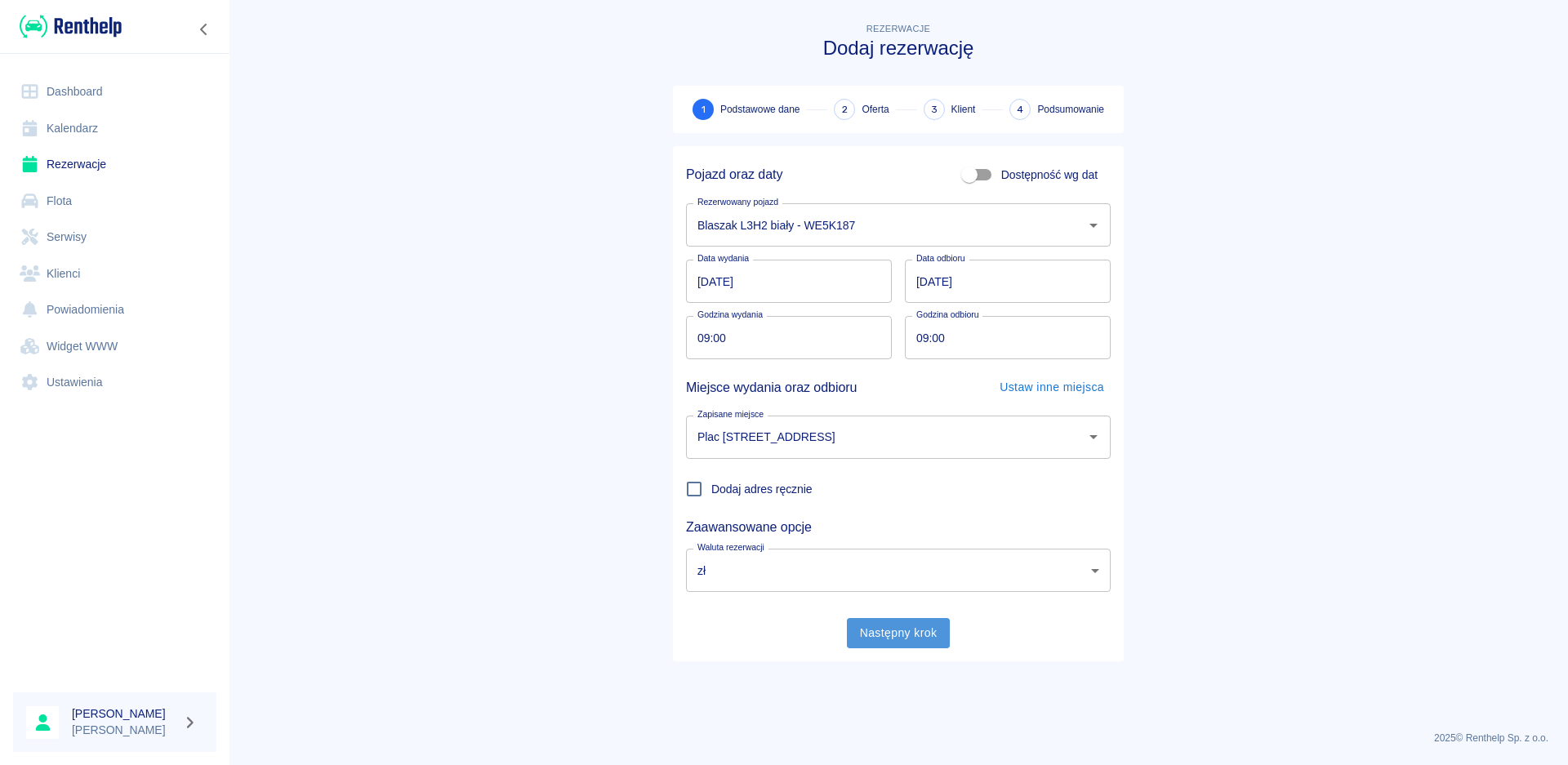
click at [899, 630] on button "Następny krok" at bounding box center [899, 632] width 104 height 30
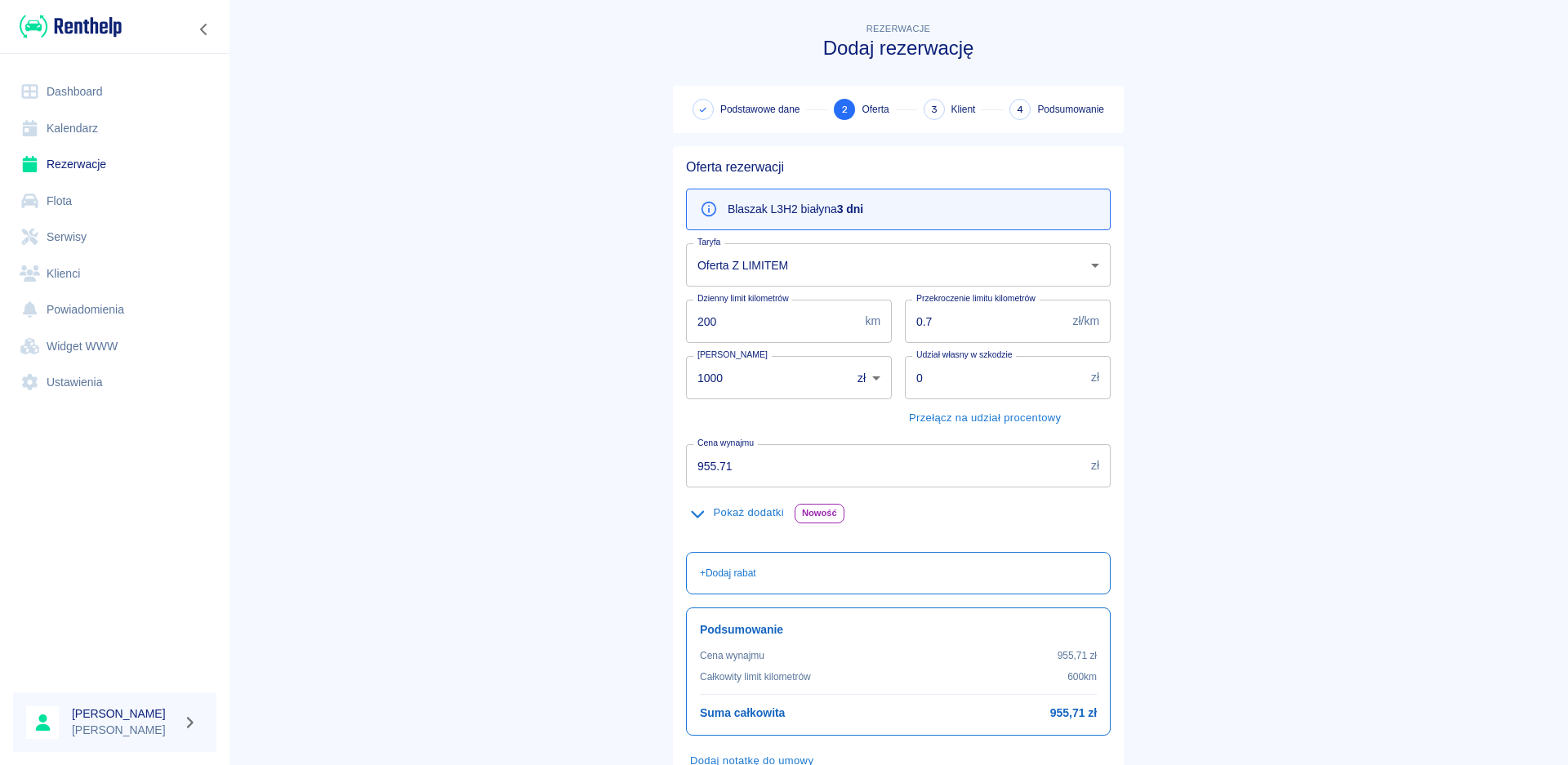
click at [1078, 263] on body "Używamy plików Cookies, by zapewnić Ci najlepsze możliwe doświadczenie. Aby dow…" at bounding box center [784, 382] width 1568 height 765
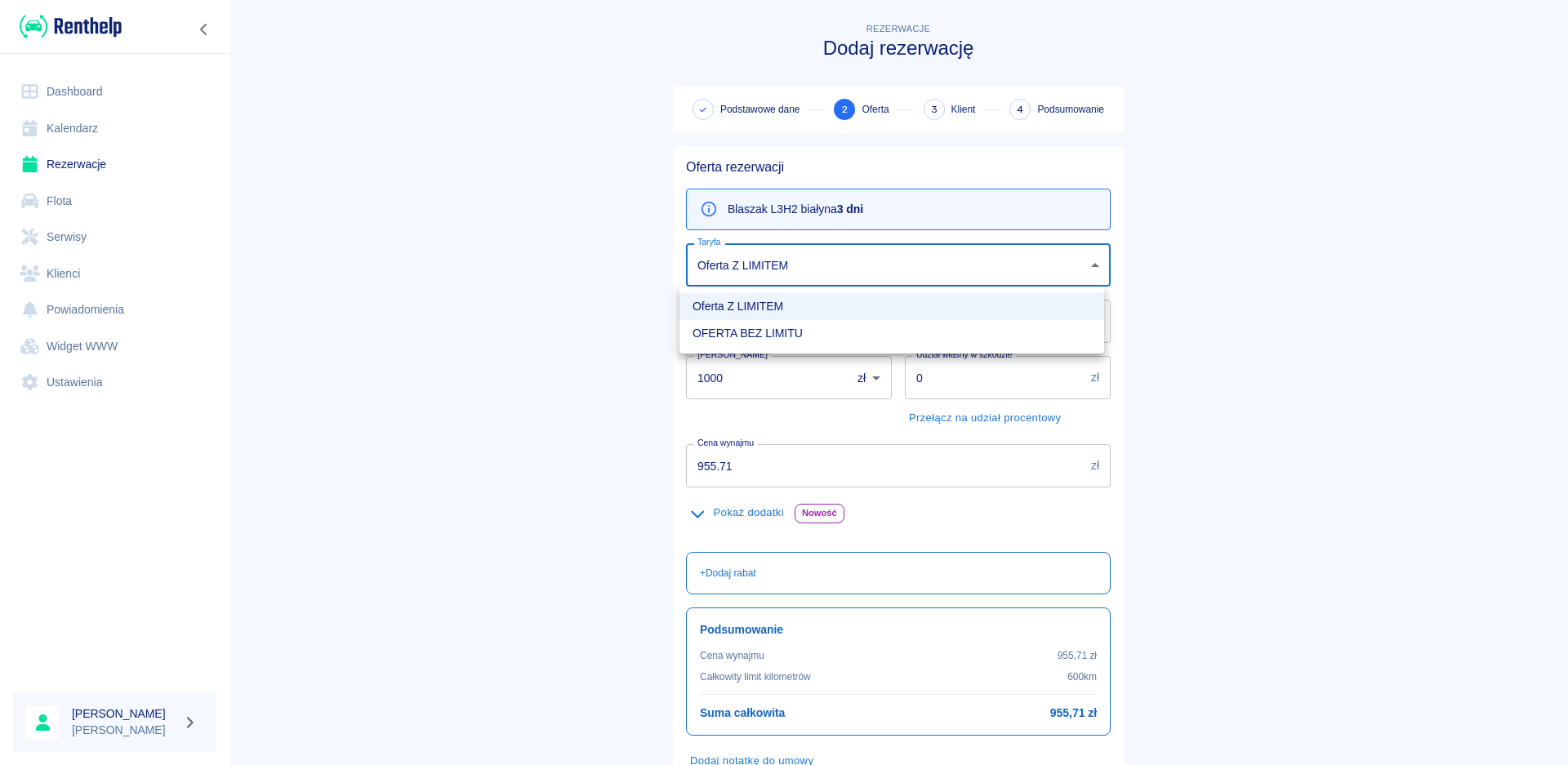
click at [917, 333] on li "OFERTA BEZ LIMITU" at bounding box center [891, 333] width 425 height 27
type input "d868000b-7224-4a9a-a536-d97523091127"
type input "9999"
type input "0"
type input "1140.21"
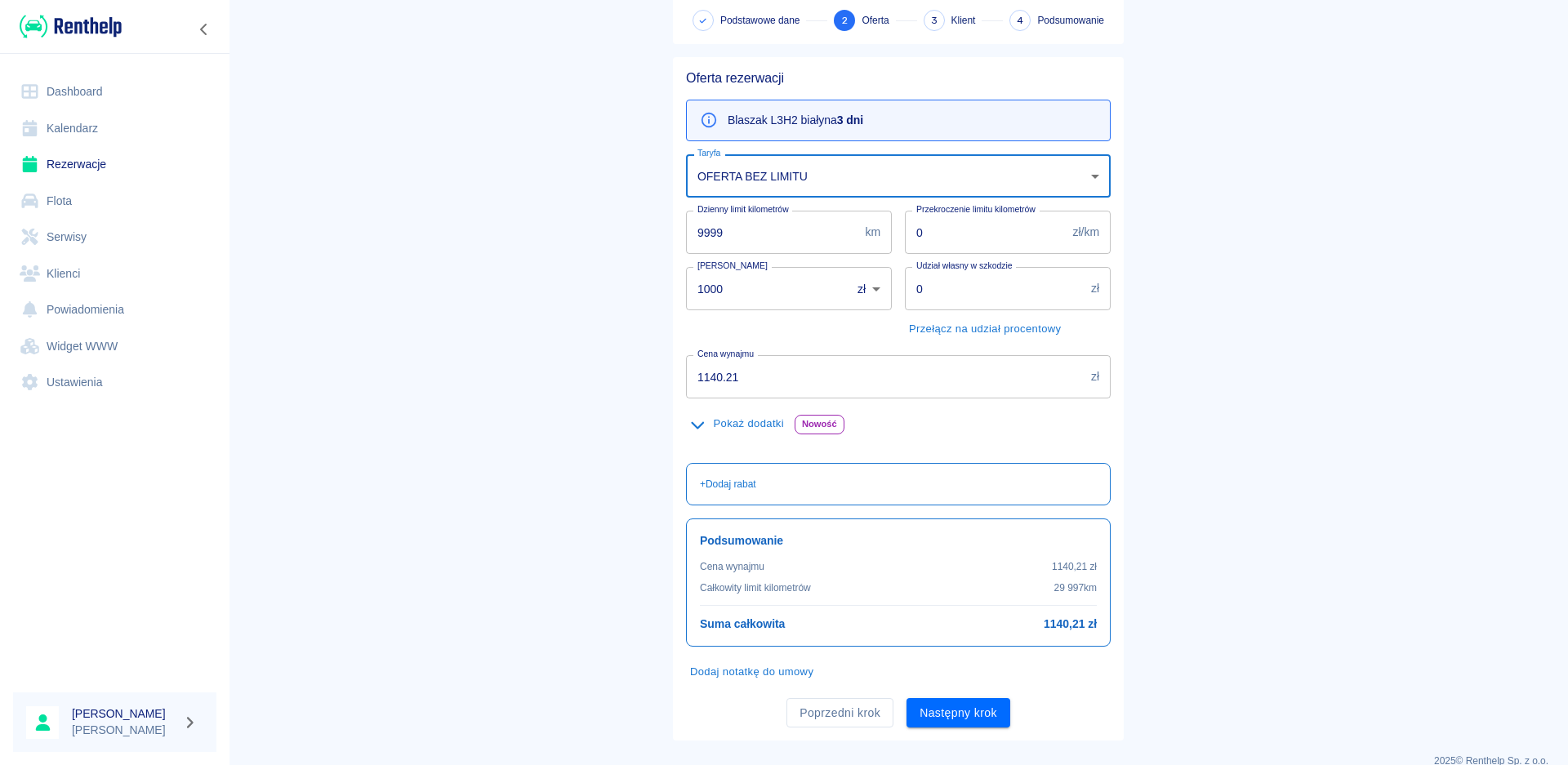
scroll to position [112, 0]
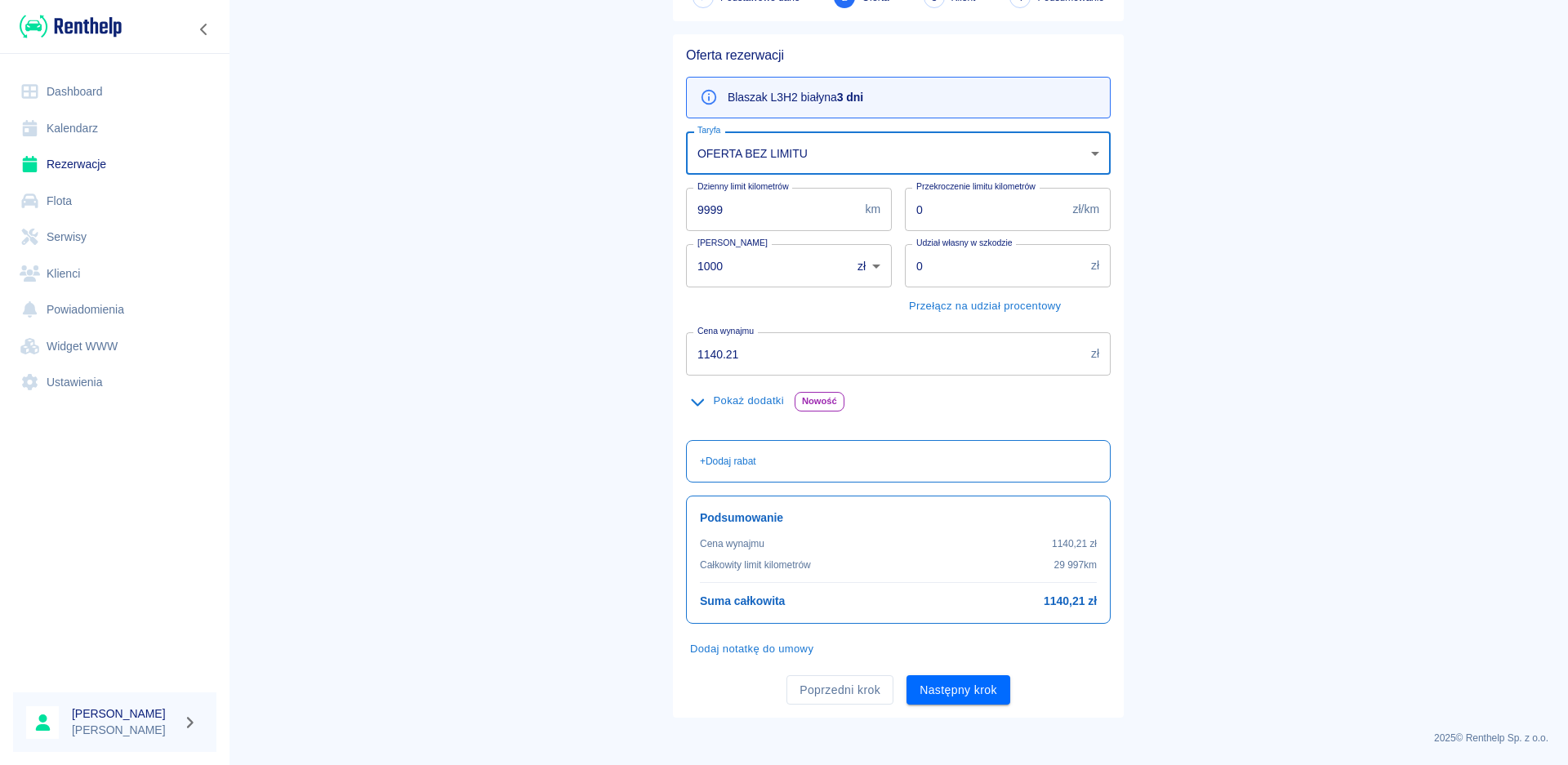
click at [688, 400] on icon "button" at bounding box center [697, 402] width 19 height 14
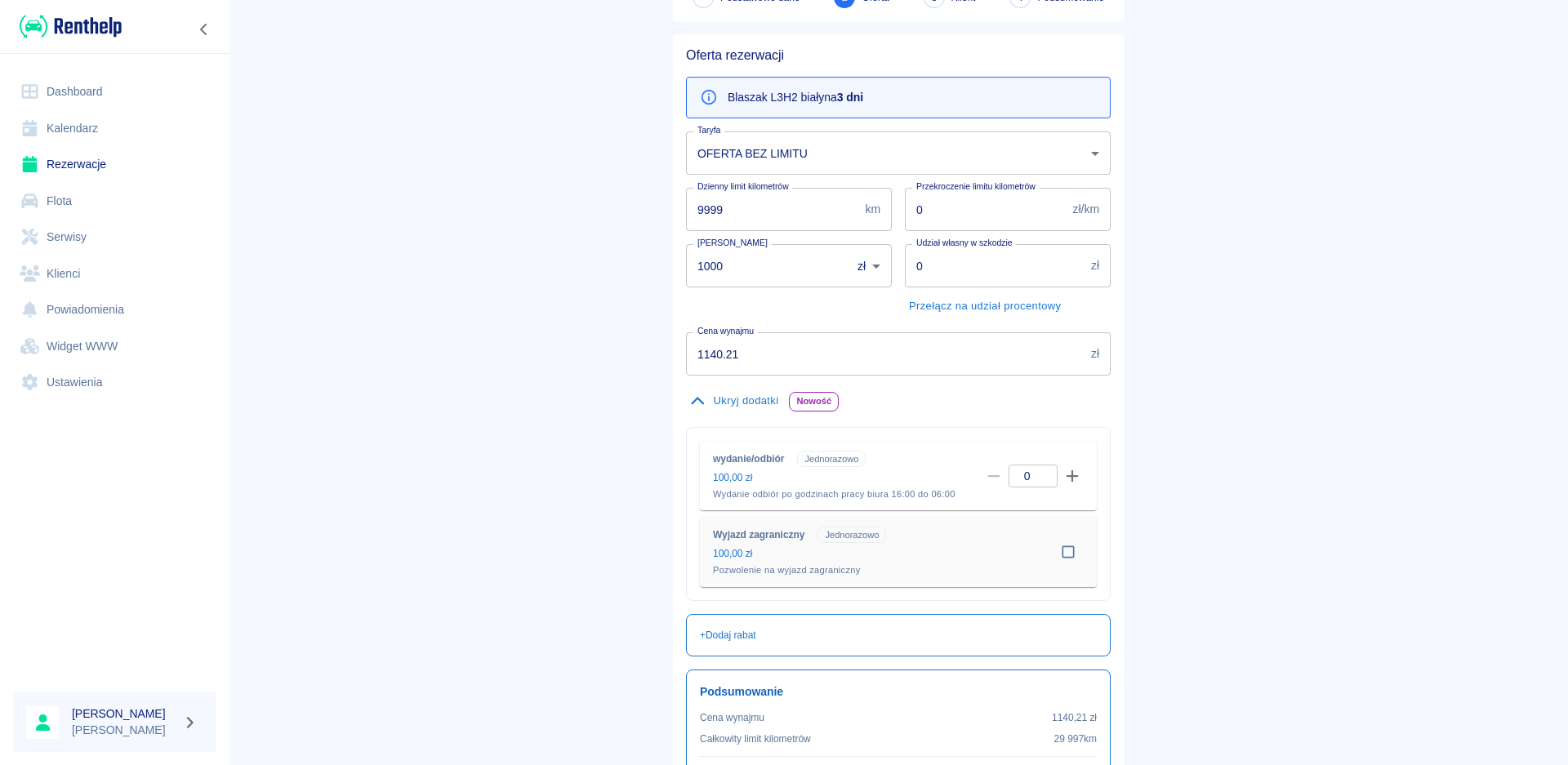
click at [1063, 553] on input "checkbox" at bounding box center [1068, 552] width 31 height 31
checkbox input "true"
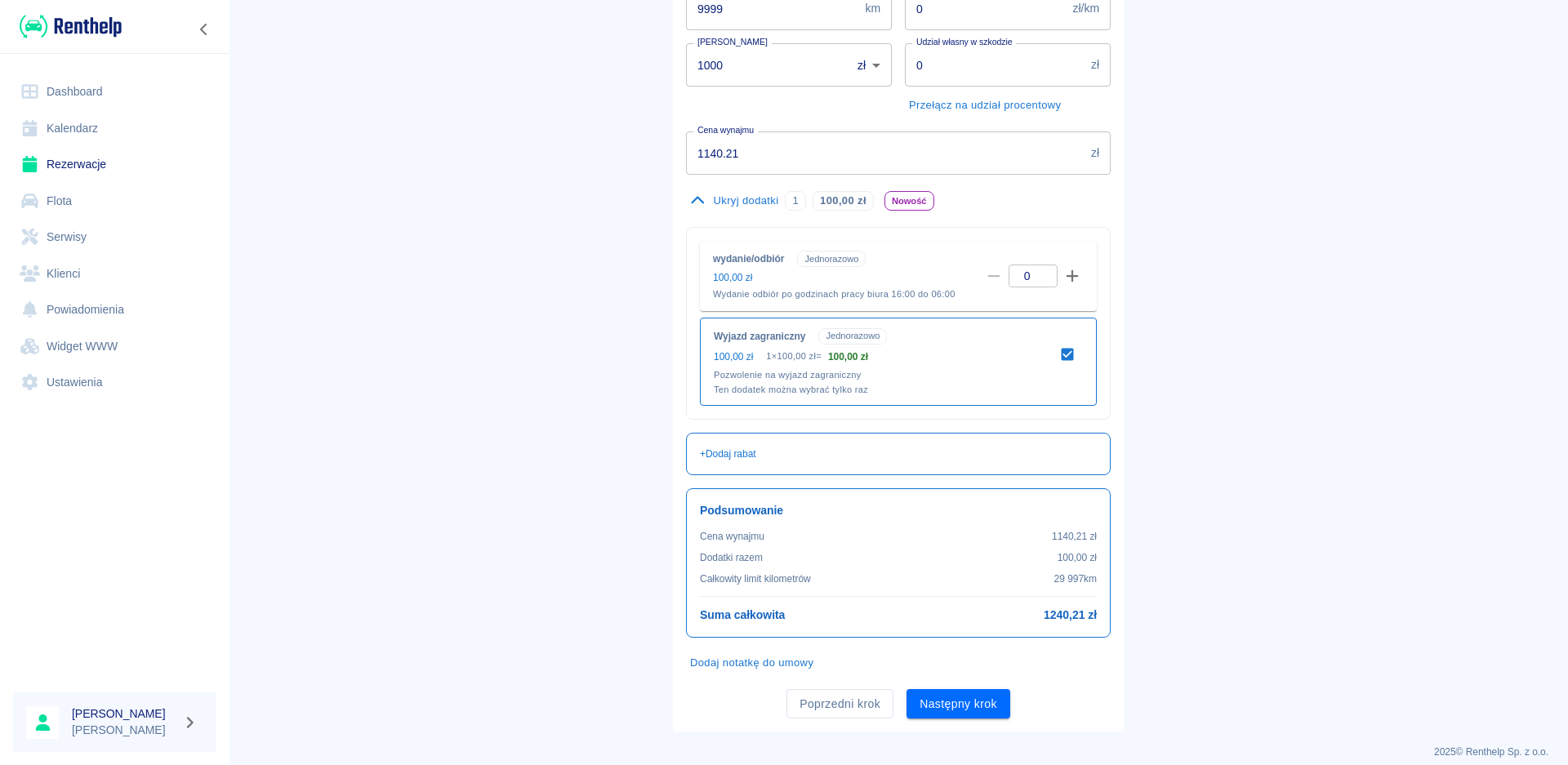
scroll to position [327, 0]
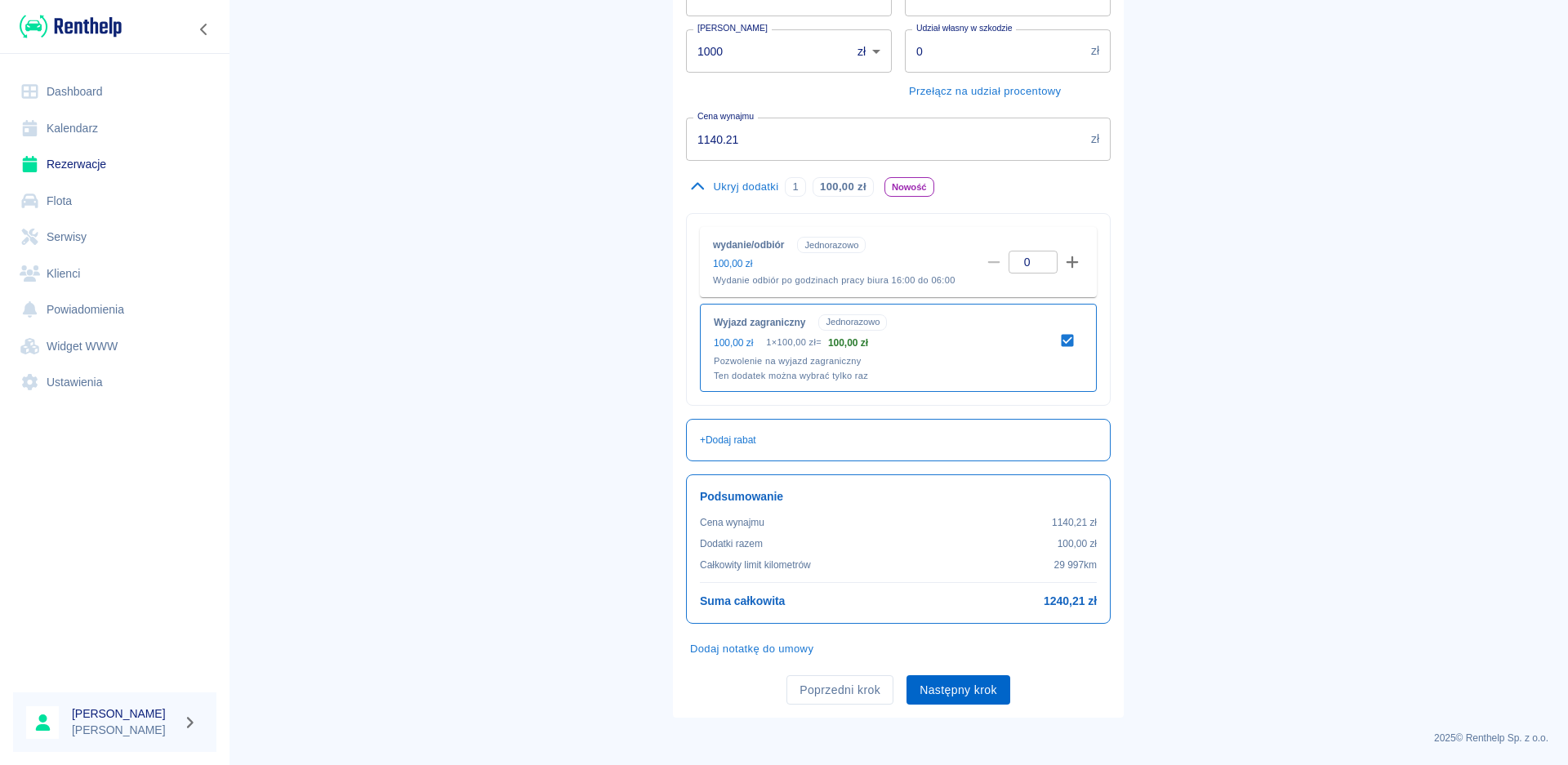
click at [967, 695] on button "Następny krok" at bounding box center [958, 690] width 104 height 30
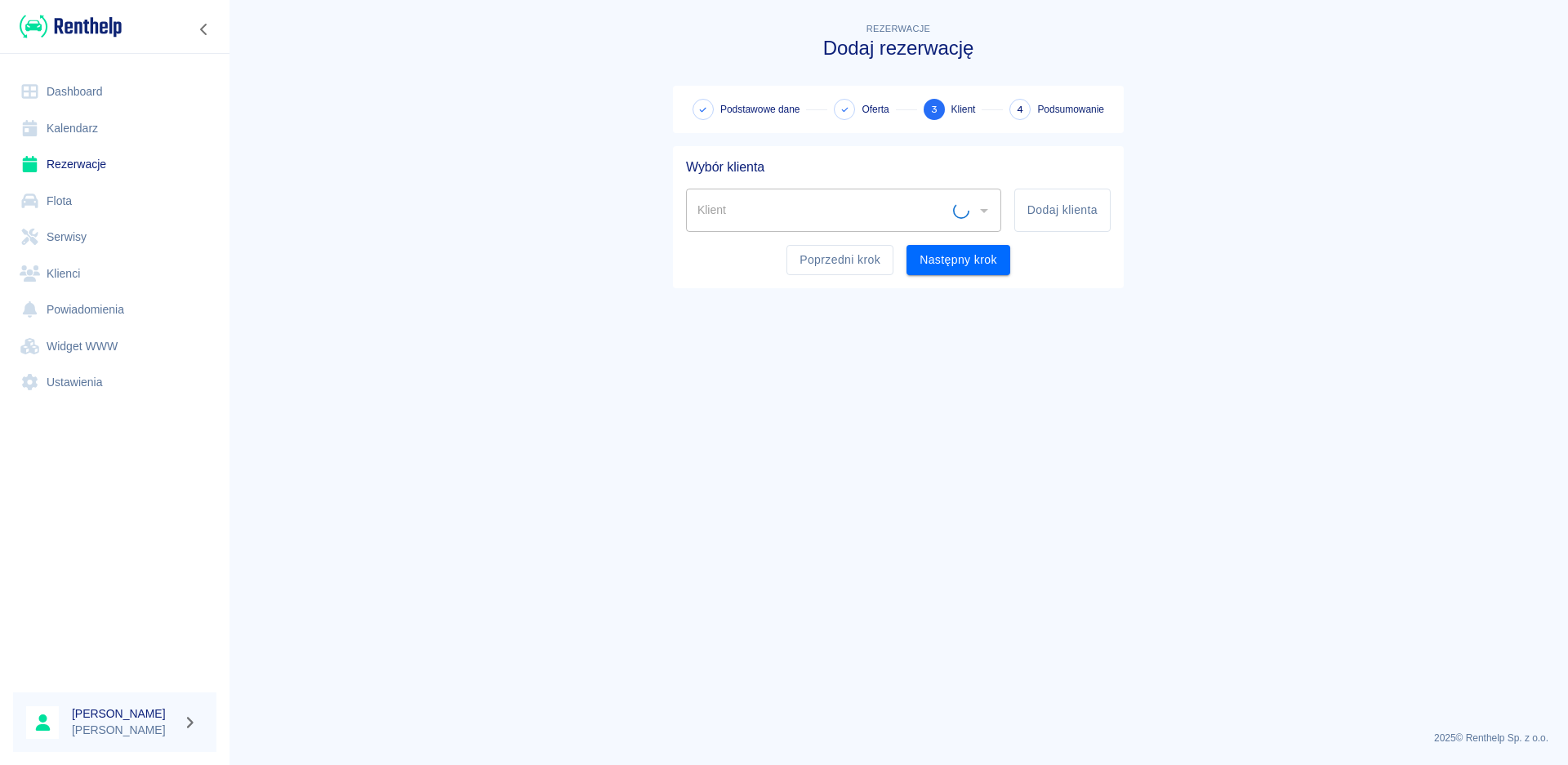
scroll to position [0, 0]
click at [985, 210] on icon "Otwórz" at bounding box center [984, 210] width 8 height 5
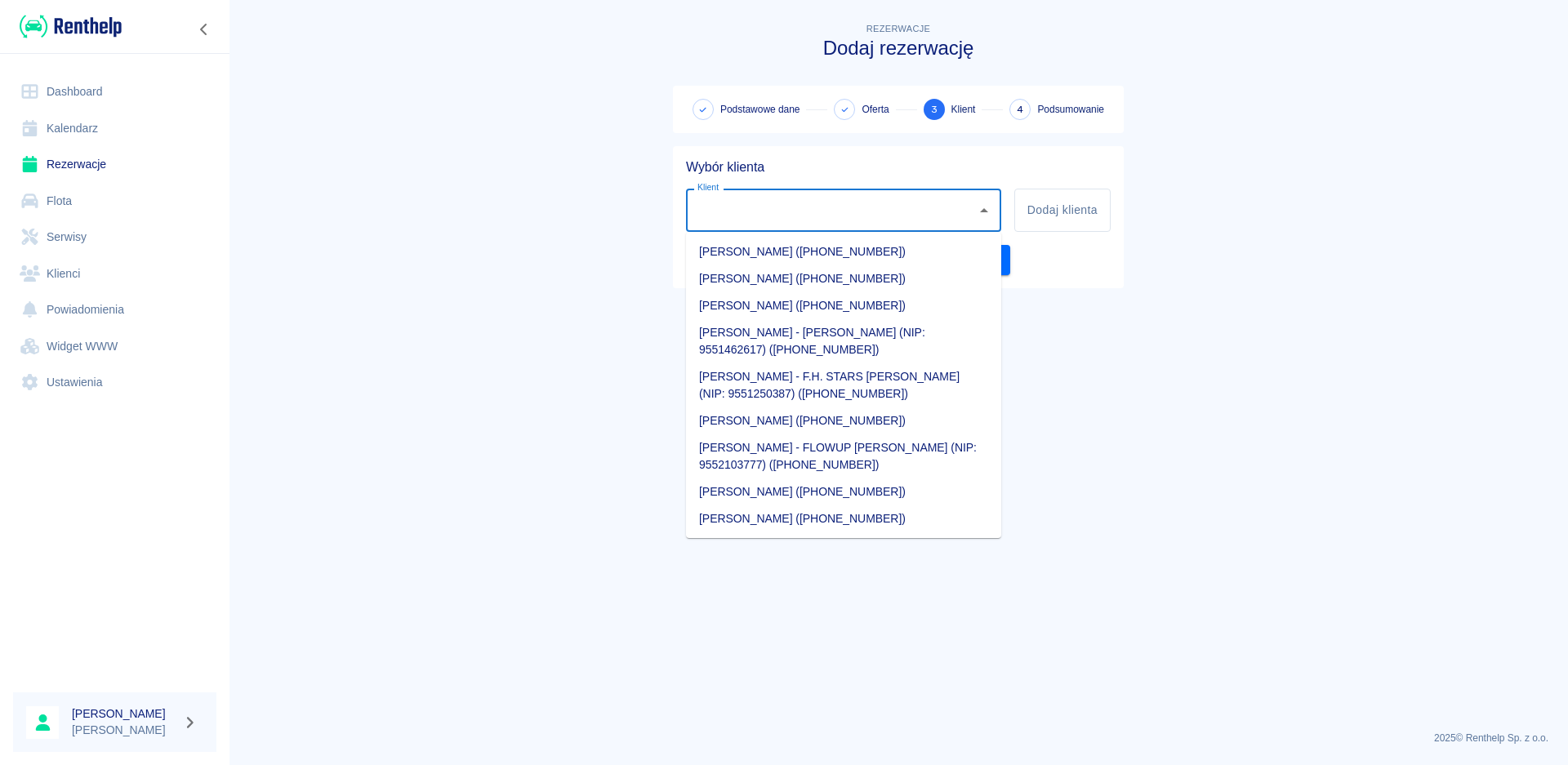
click at [733, 210] on input "Klient" at bounding box center [832, 210] width 276 height 29
